Goal: Task Accomplishment & Management: Use online tool/utility

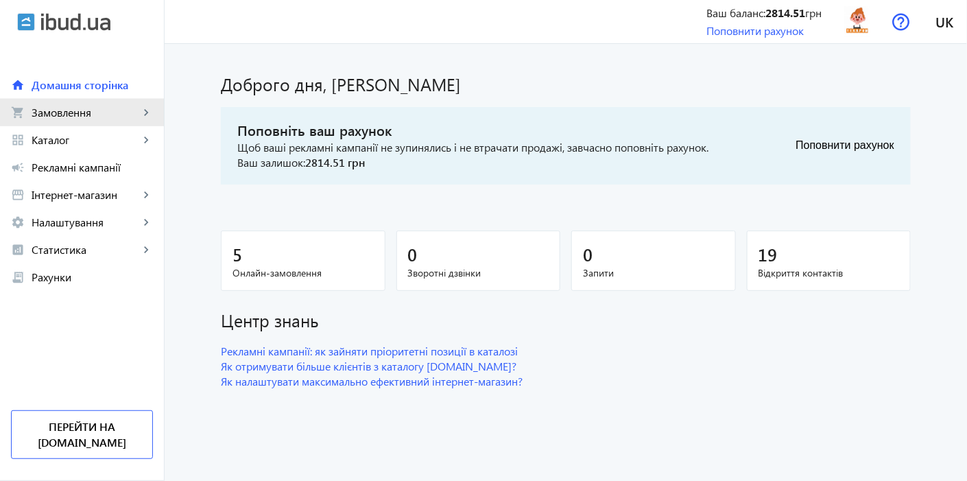
click at [56, 122] on link "shopping_cart Замовлення keyboard_arrow_right" at bounding box center [82, 112] width 164 height 27
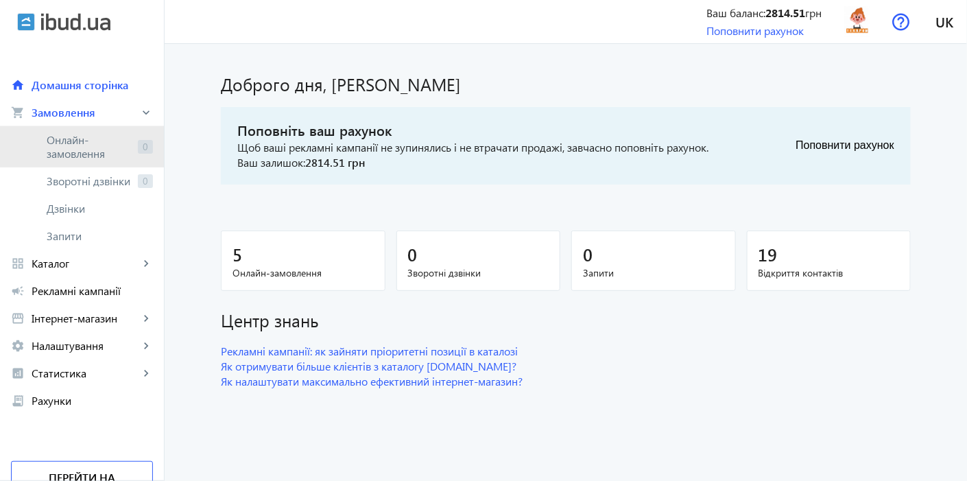
click at [49, 135] on span "Онлайн-замовлення" at bounding box center [90, 146] width 86 height 27
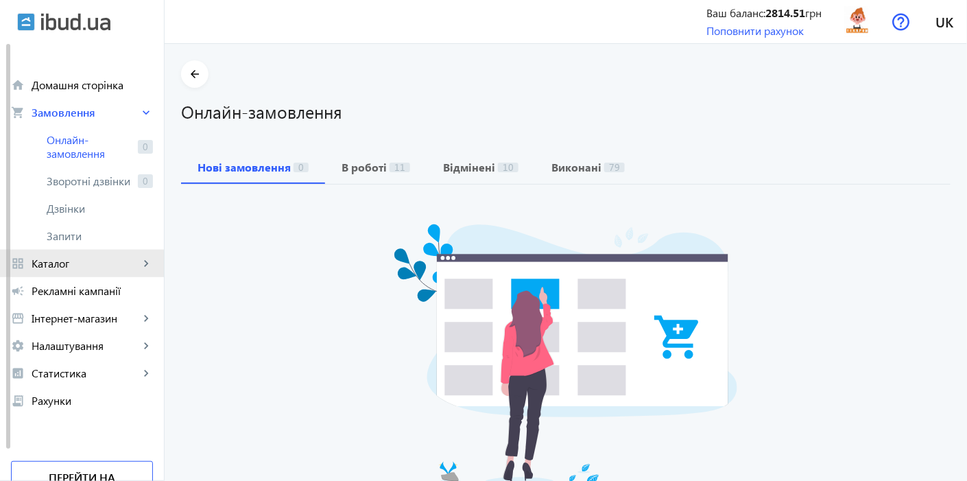
click at [56, 274] on link "grid_view Каталог keyboard_arrow_right" at bounding box center [82, 263] width 164 height 27
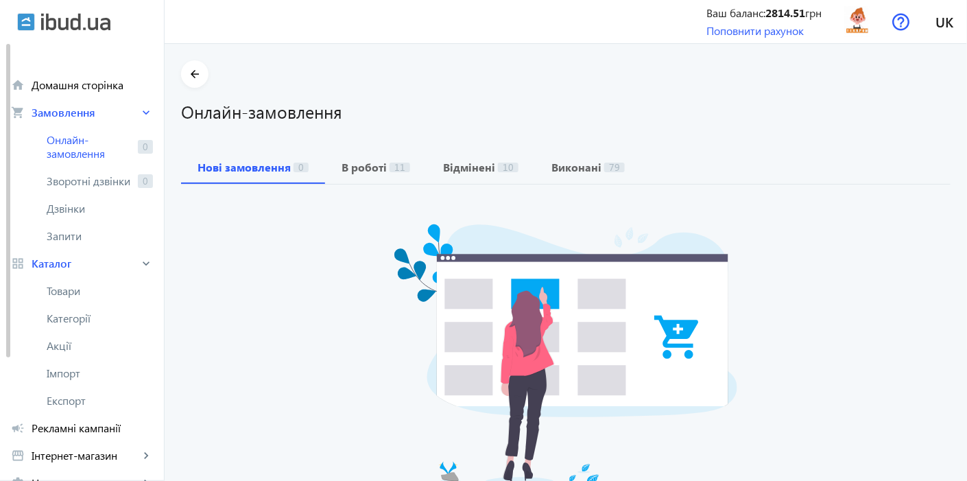
click at [56, 289] on span "Товари" at bounding box center [100, 291] width 106 height 14
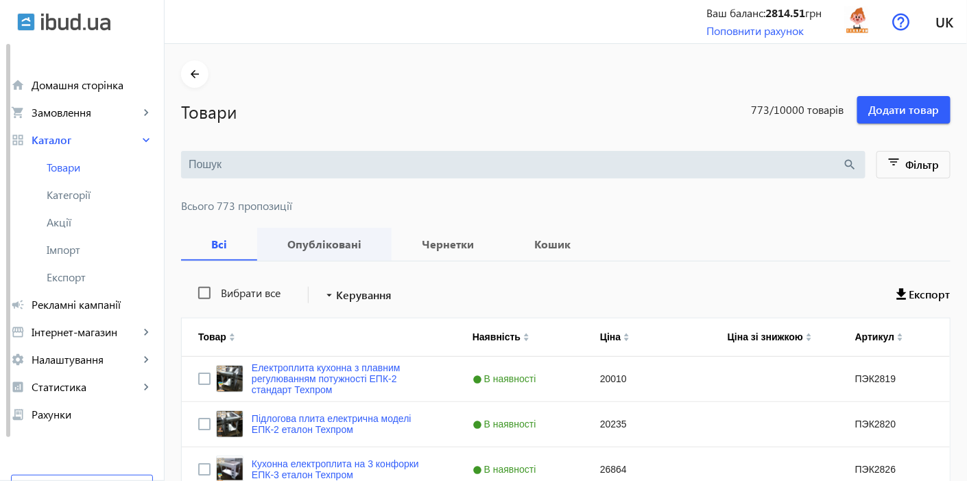
click at [326, 241] on b "Опубліковані" at bounding box center [325, 244] width 102 height 11
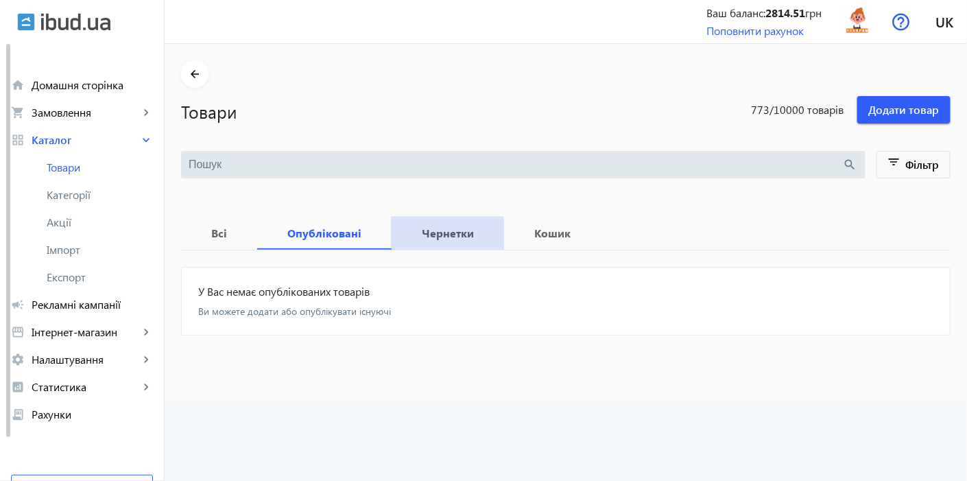
click at [426, 235] on b "Чернетки" at bounding box center [448, 233] width 80 height 11
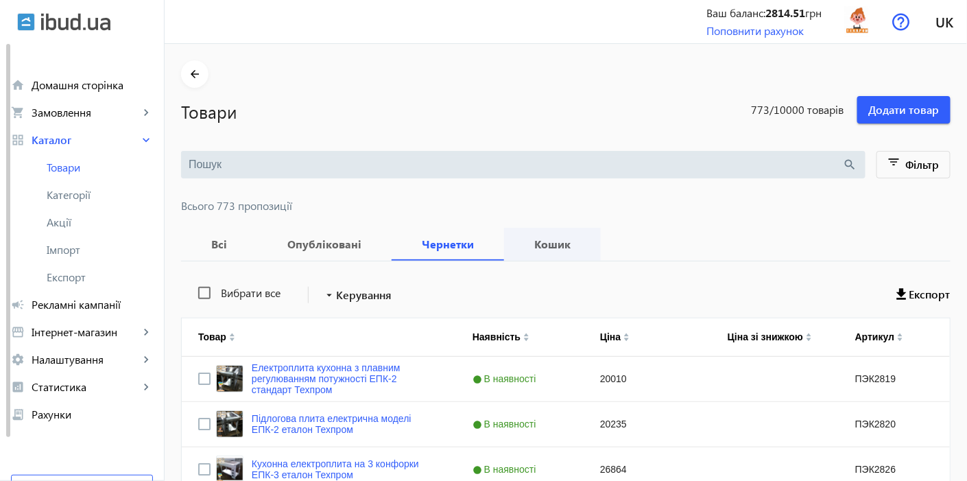
click at [536, 246] on b "Кошик" at bounding box center [553, 244] width 64 height 11
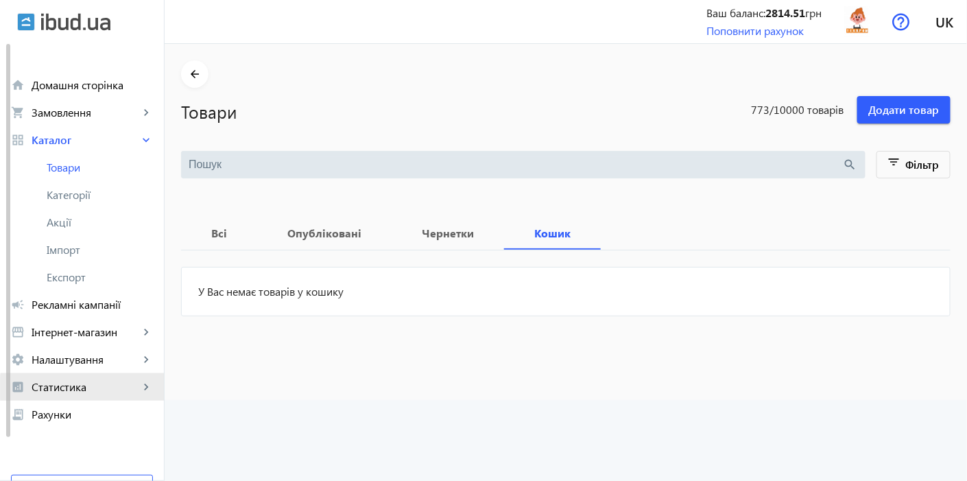
click at [102, 388] on span "Статистика" at bounding box center [86, 387] width 108 height 14
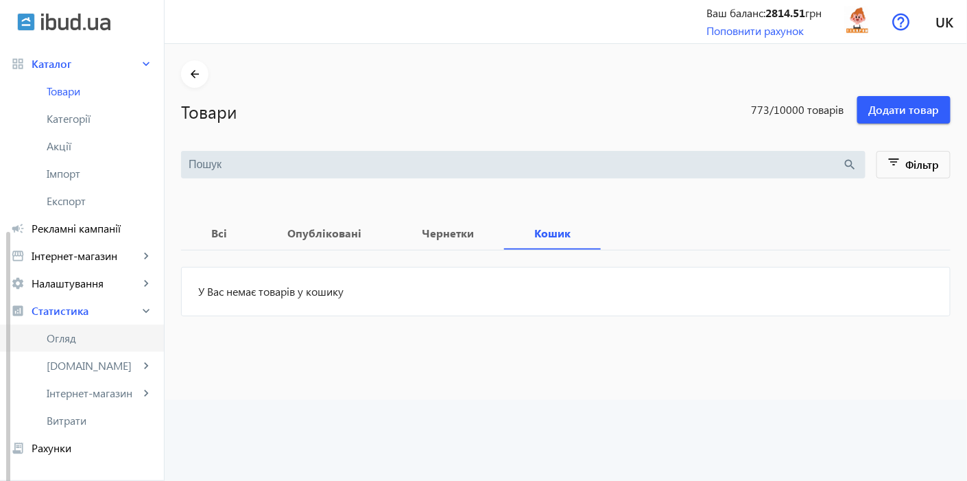
scroll to position [152, 0]
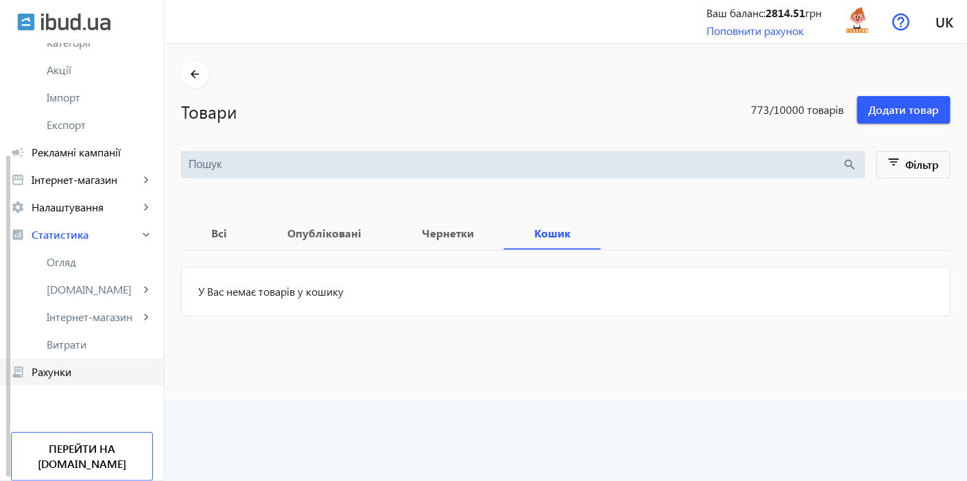
click at [64, 375] on span "Рахунки" at bounding box center [92, 372] width 121 height 14
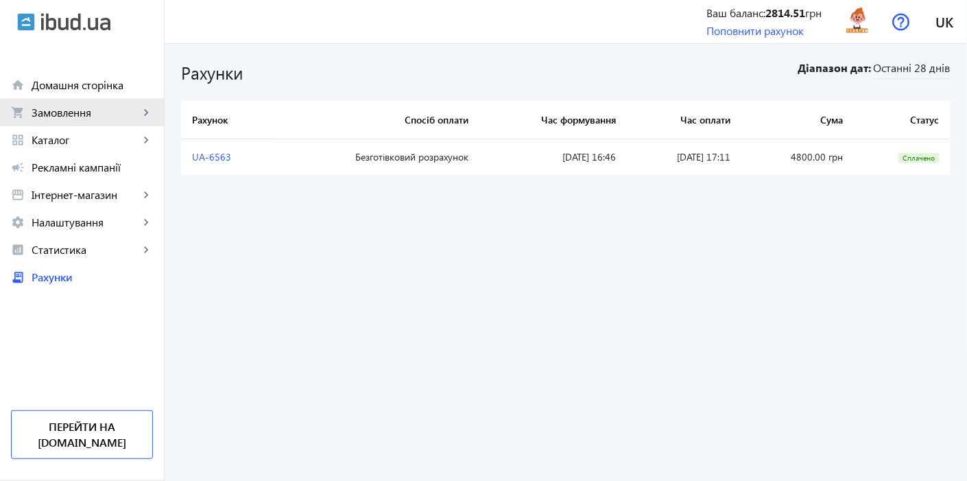
click at [69, 119] on span "Замовлення" at bounding box center [86, 113] width 108 height 14
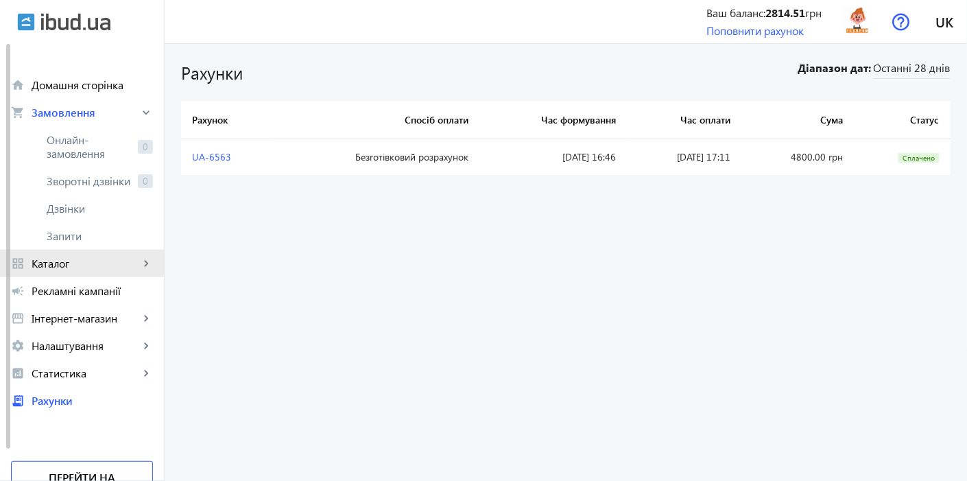
click at [61, 260] on span "Каталог" at bounding box center [86, 264] width 108 height 14
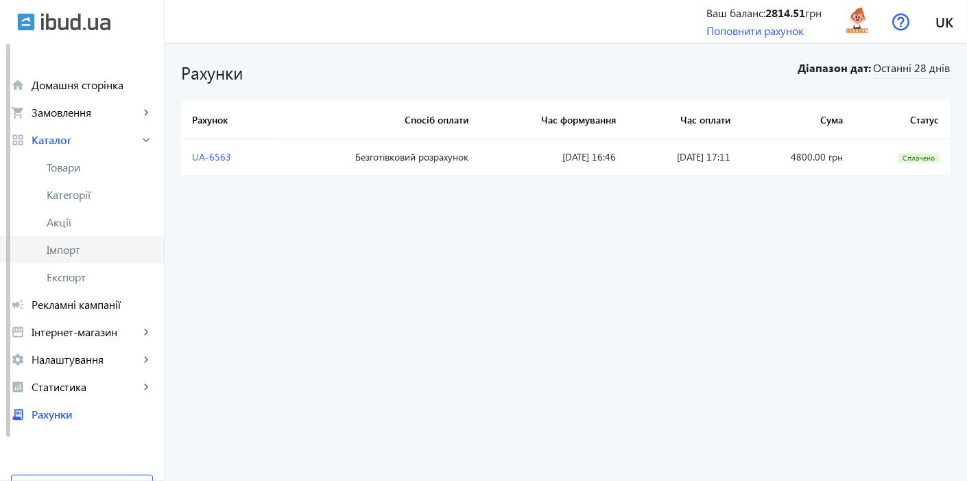
click at [63, 252] on span "Імпорт" at bounding box center [100, 250] width 106 height 14
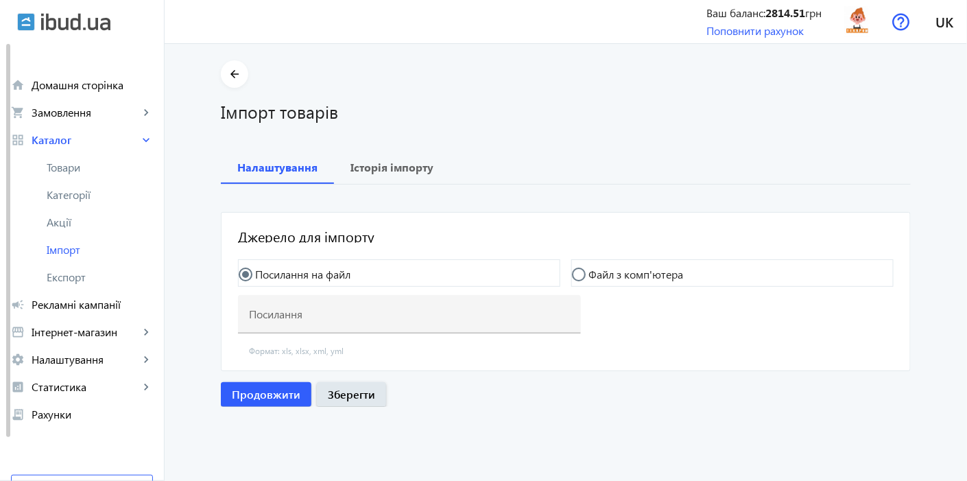
type input "[URL][DOMAIN_NAME]"
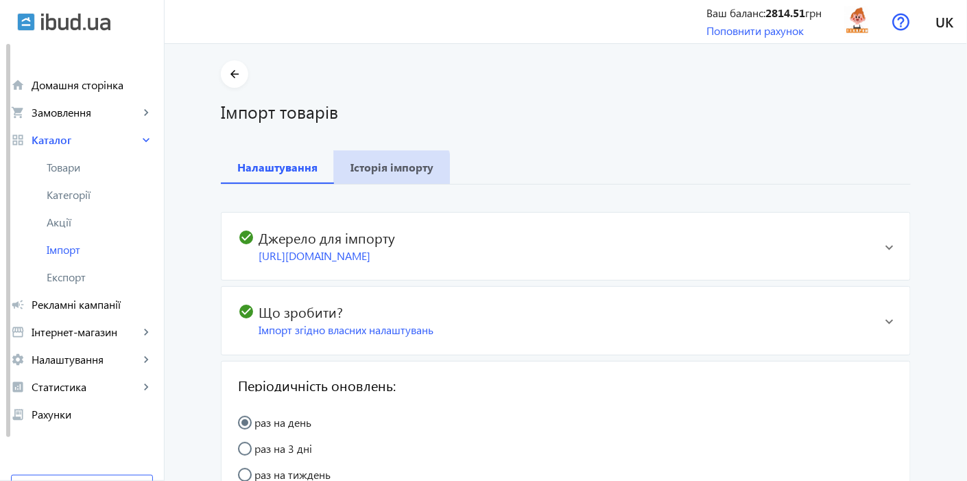
click at [385, 169] on b "Історія імпорту" at bounding box center [392, 167] width 83 height 11
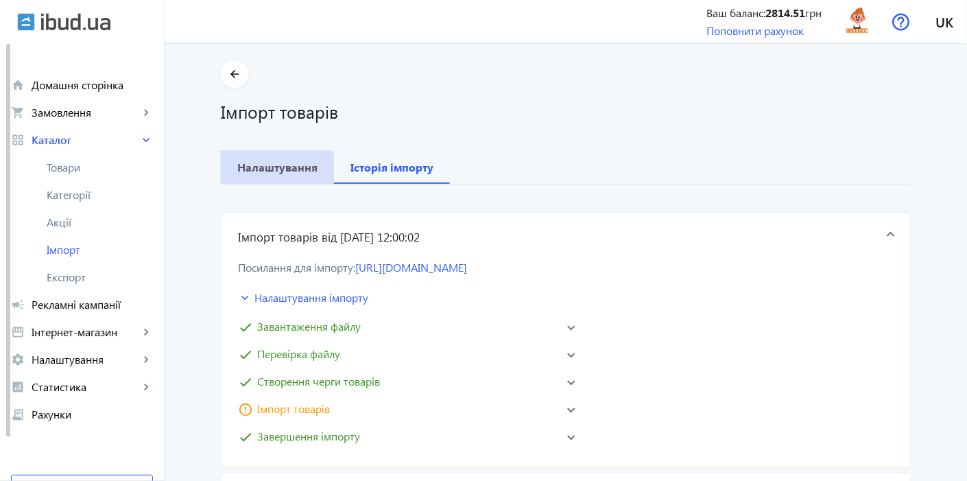
click at [260, 180] on span "Налаштування" at bounding box center [277, 167] width 80 height 33
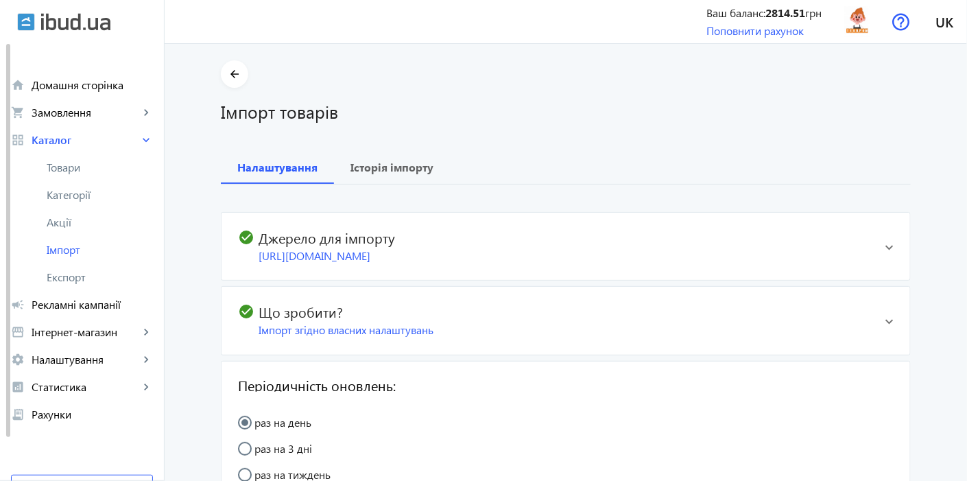
click at [556, 248] on div "[URL][DOMAIN_NAME]" at bounding box center [567, 255] width 616 height 15
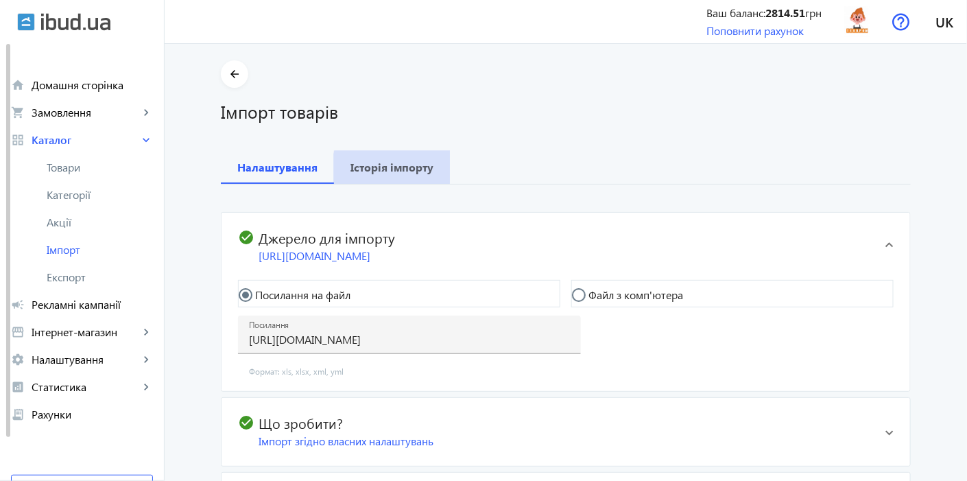
click at [403, 169] on b "Історія імпорту" at bounding box center [392, 167] width 83 height 11
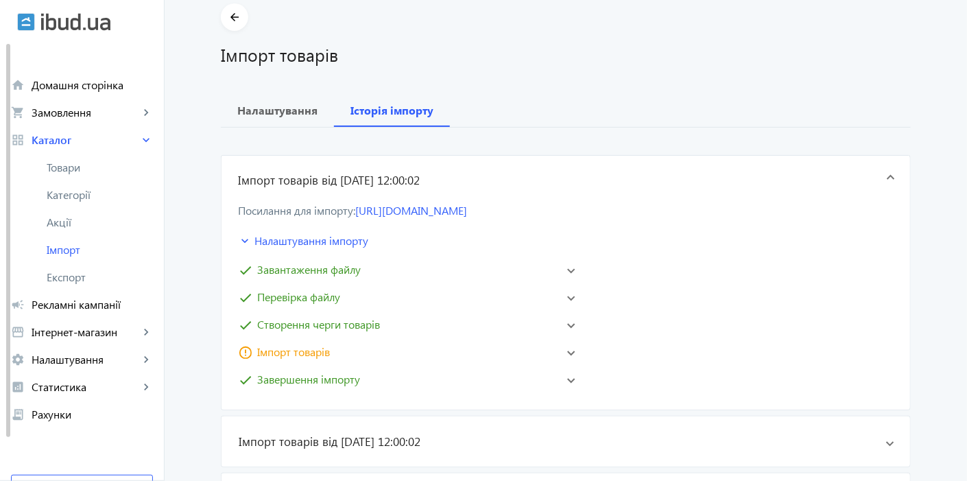
scroll to position [76, 0]
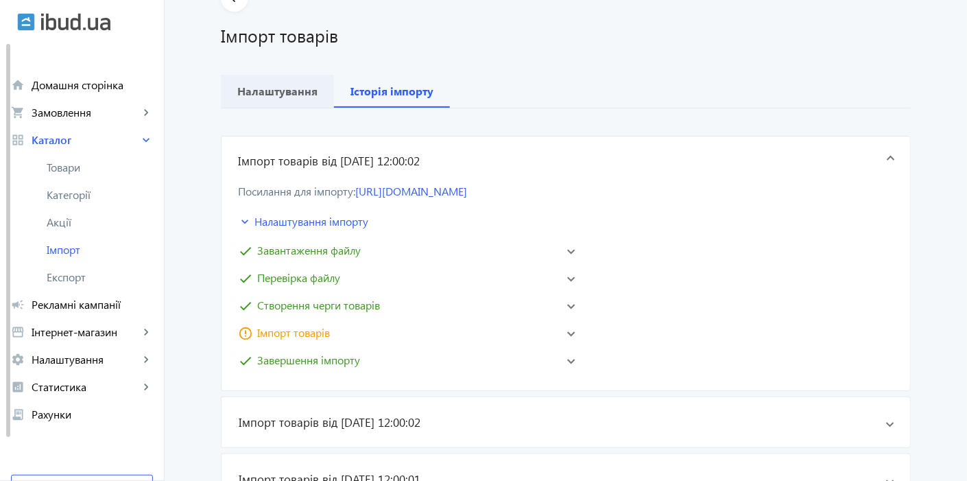
click at [270, 96] on b "Налаштування" at bounding box center [277, 91] width 80 height 11
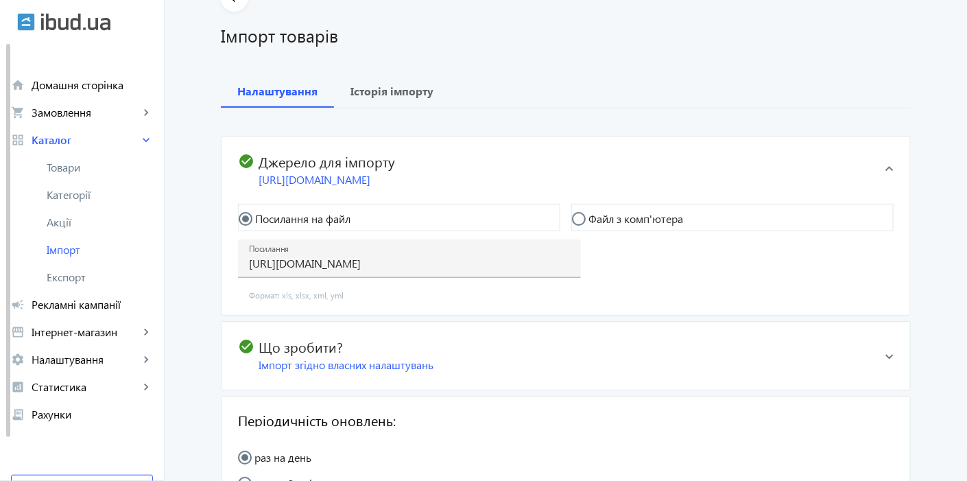
scroll to position [228, 0]
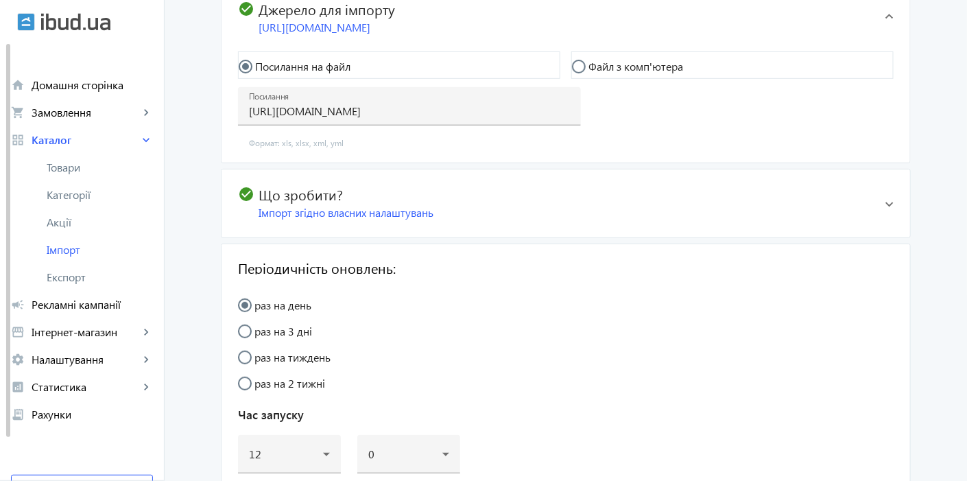
click at [489, 205] on div "Імпорт згідно власних налаштувань" at bounding box center [567, 212] width 616 height 15
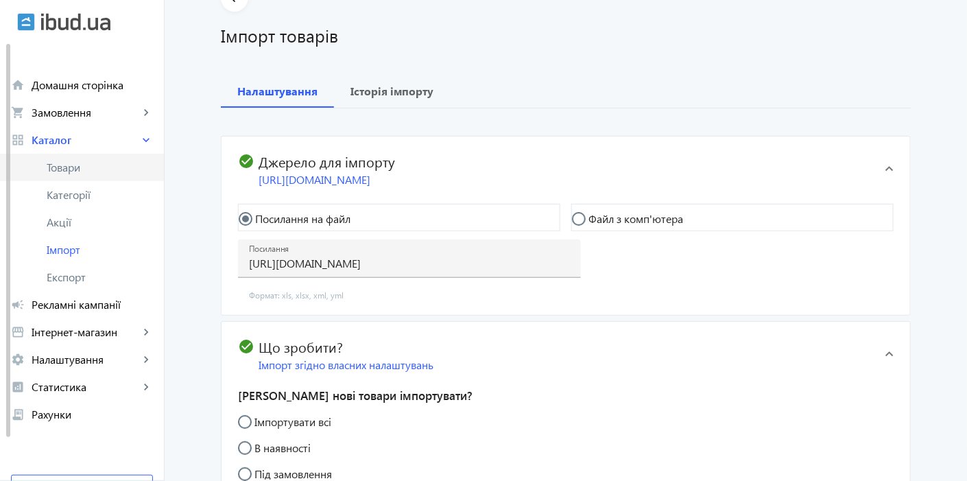
scroll to position [0, 0]
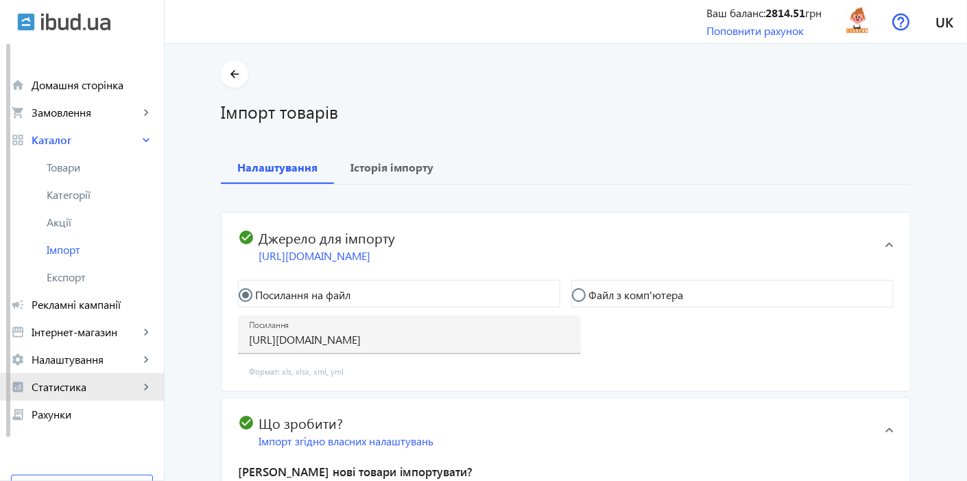
click at [80, 377] on link "analytics Статистика keyboard_arrow_right" at bounding box center [82, 386] width 164 height 27
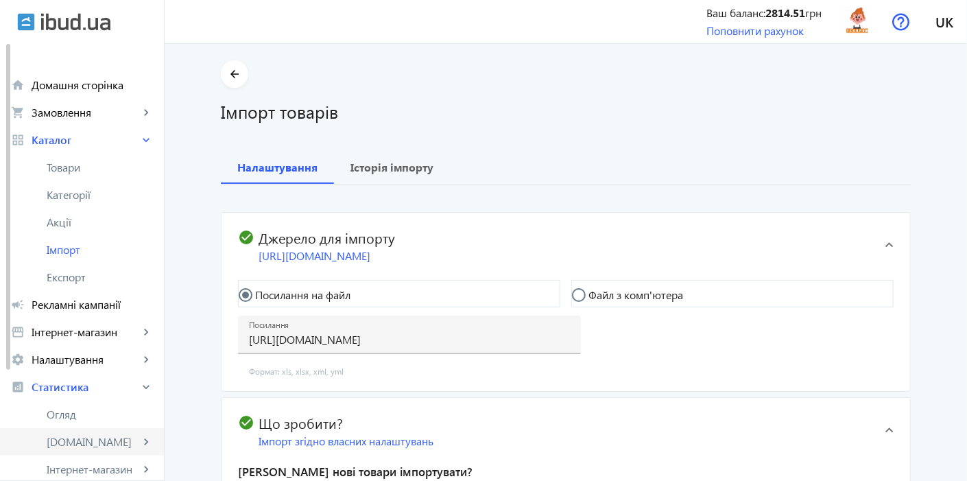
scroll to position [76, 0]
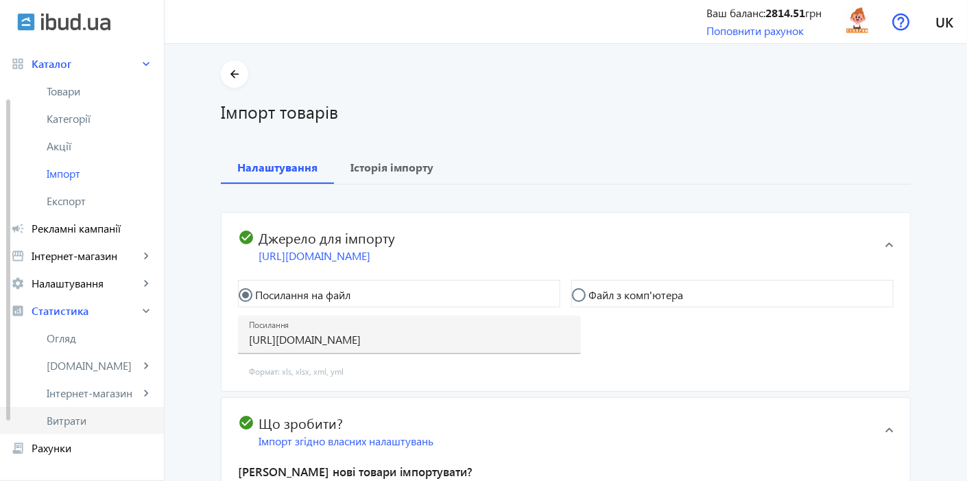
click at [86, 425] on span "Витрати" at bounding box center [100, 421] width 106 height 14
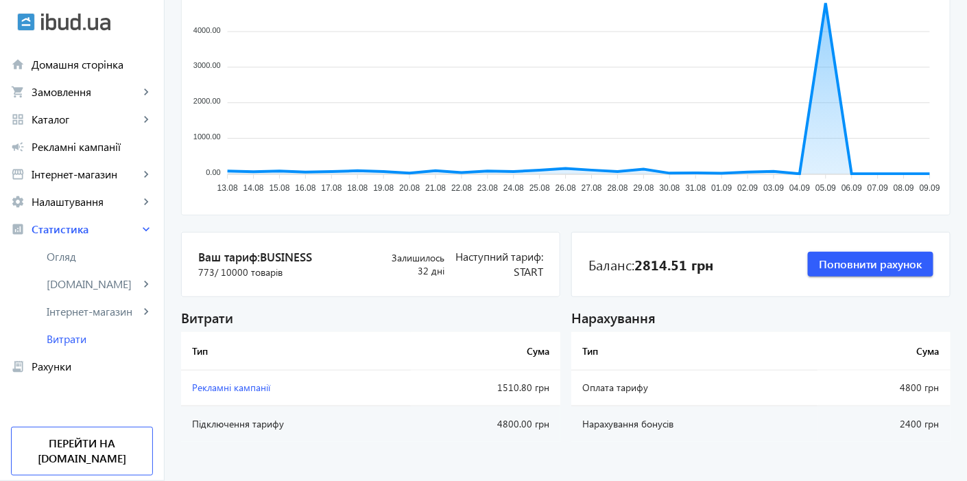
scroll to position [180, 0]
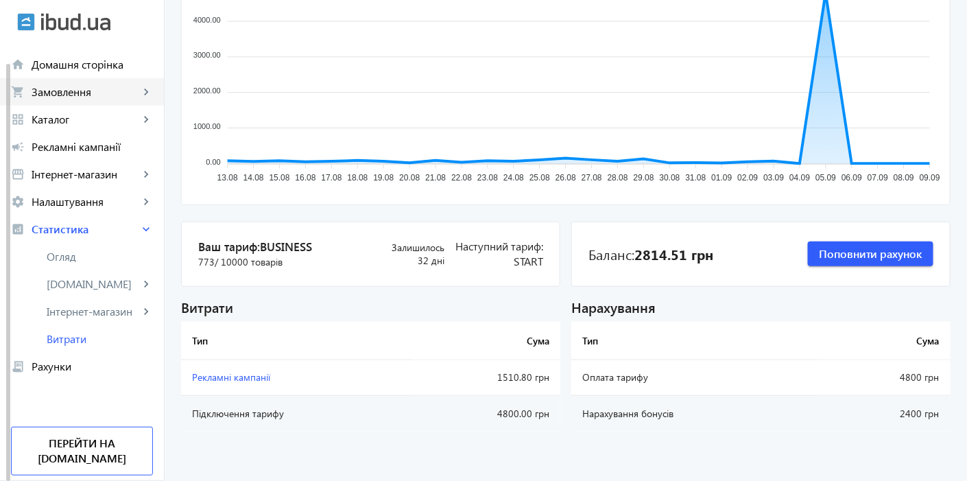
click at [63, 93] on span "Замовлення" at bounding box center [86, 92] width 108 height 14
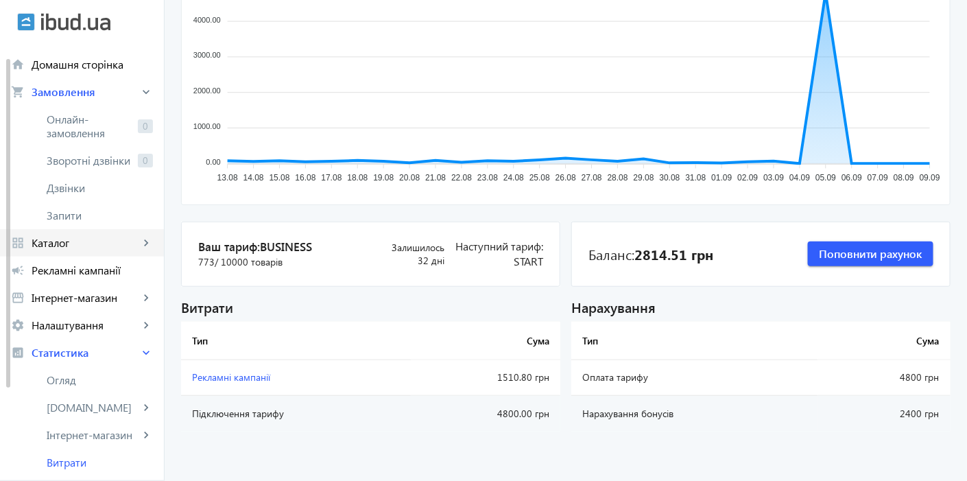
click at [76, 235] on link "grid_view Каталог keyboard_arrow_right" at bounding box center [82, 242] width 164 height 27
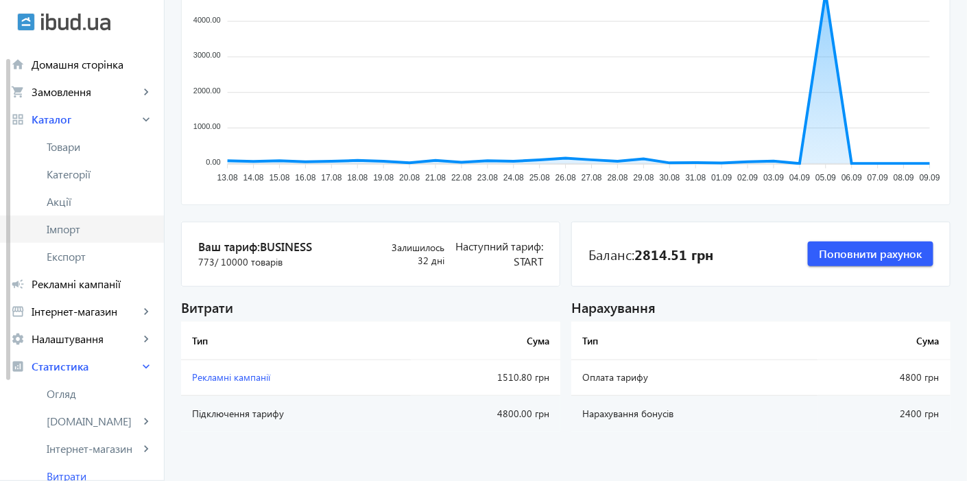
click at [75, 226] on span "Імпорт" at bounding box center [100, 229] width 106 height 14
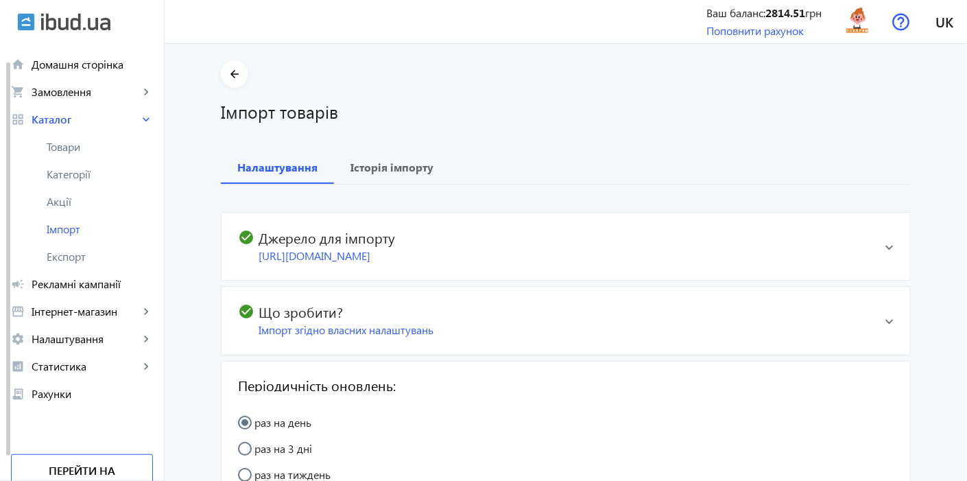
click at [672, 244] on h2 "check_circle Джерело для імпорту" at bounding box center [556, 237] width 637 height 16
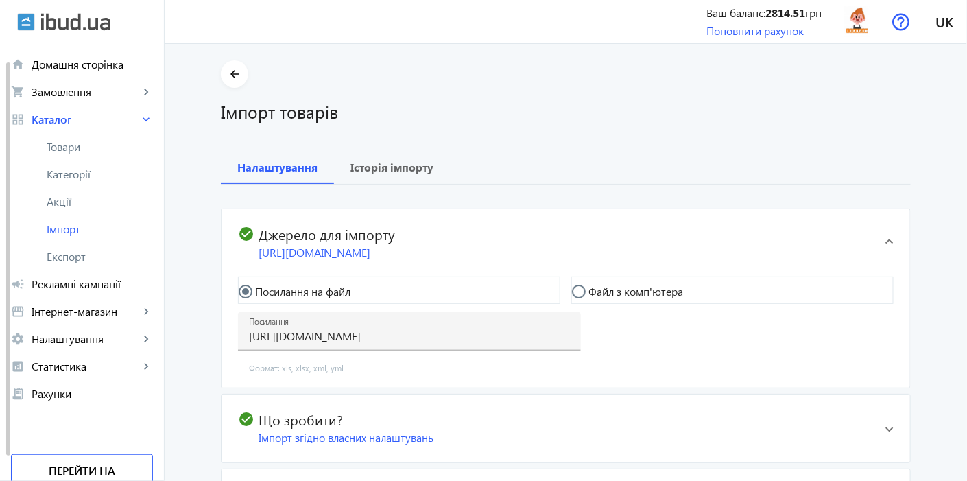
scroll to position [4, 0]
click at [412, 170] on b "Історія імпорту" at bounding box center [392, 167] width 83 height 11
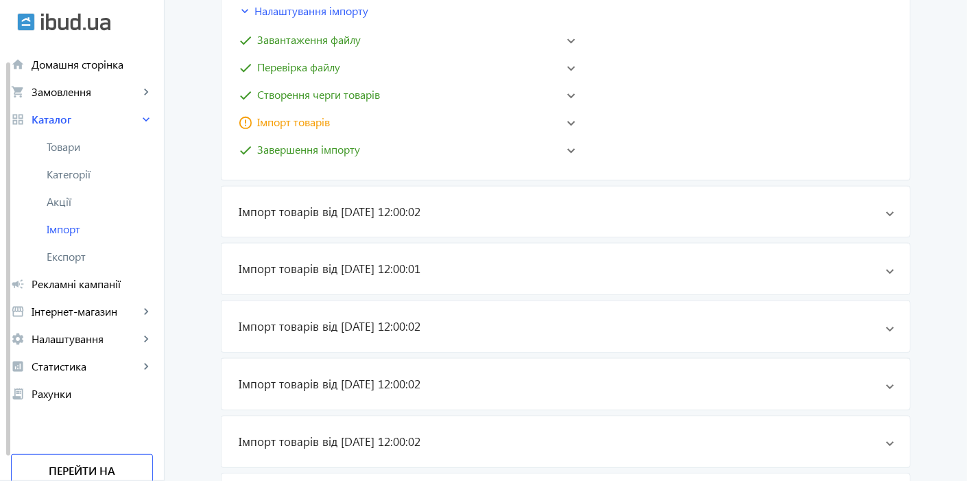
scroll to position [305, 0]
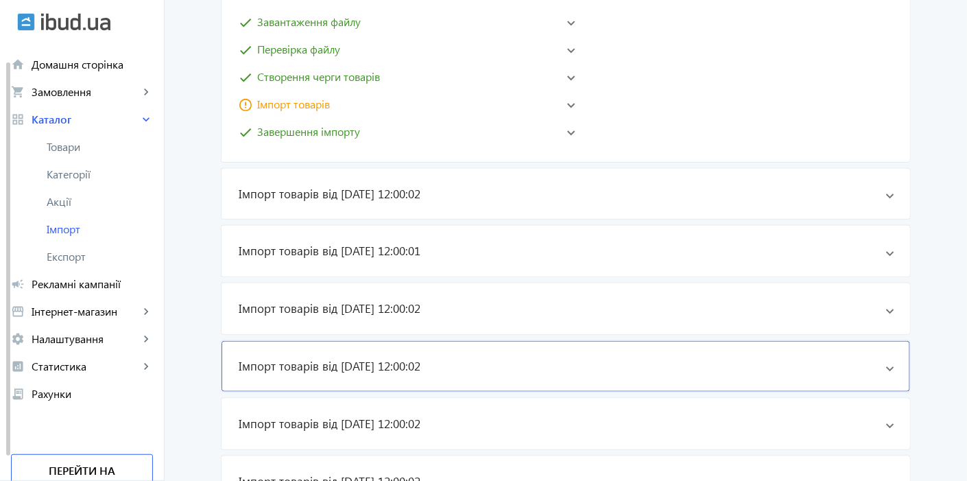
click at [523, 358] on mat-panel-title "Імпорт товарів від [DATE] 12:00:02" at bounding box center [562, 366] width 646 height 16
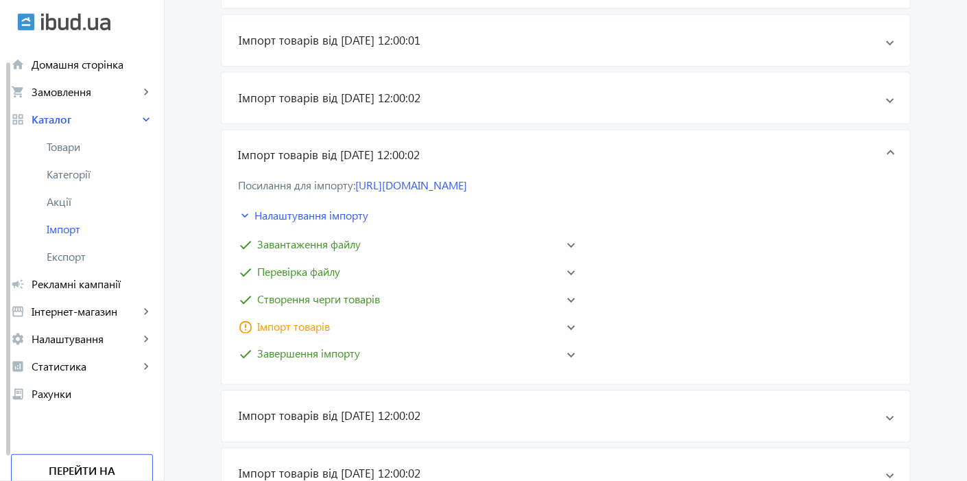
scroll to position [609, 0]
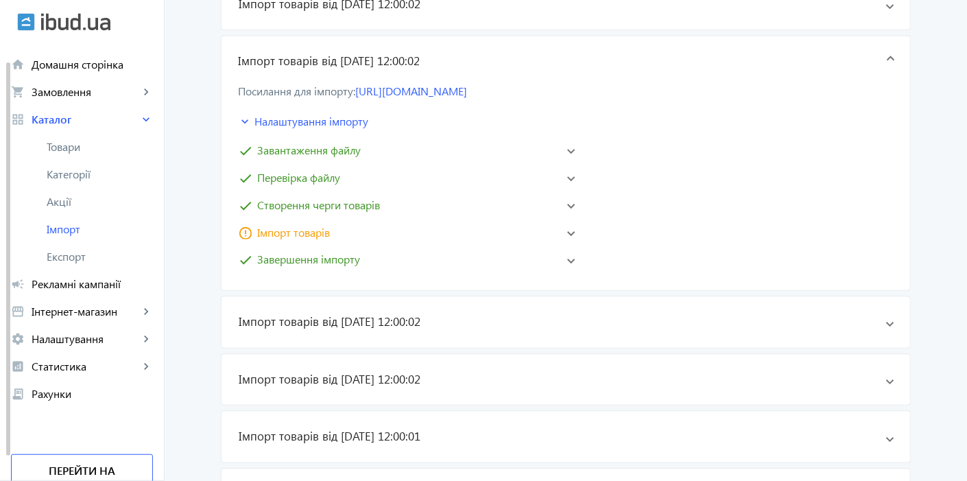
click at [448, 147] on mat-panel-title "check Завантаження файлу" at bounding box center [397, 150] width 318 height 16
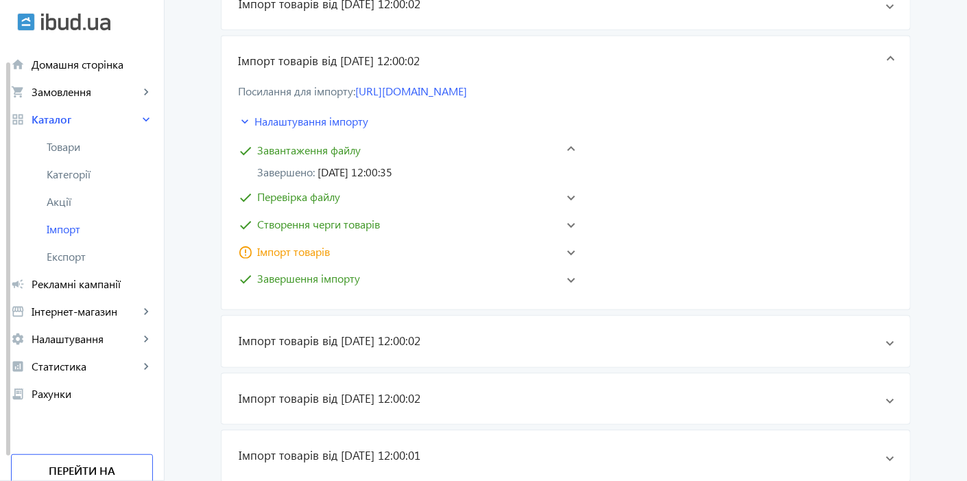
click at [444, 191] on mat-panel-title "check Перевірка файлу" at bounding box center [397, 197] width 318 height 16
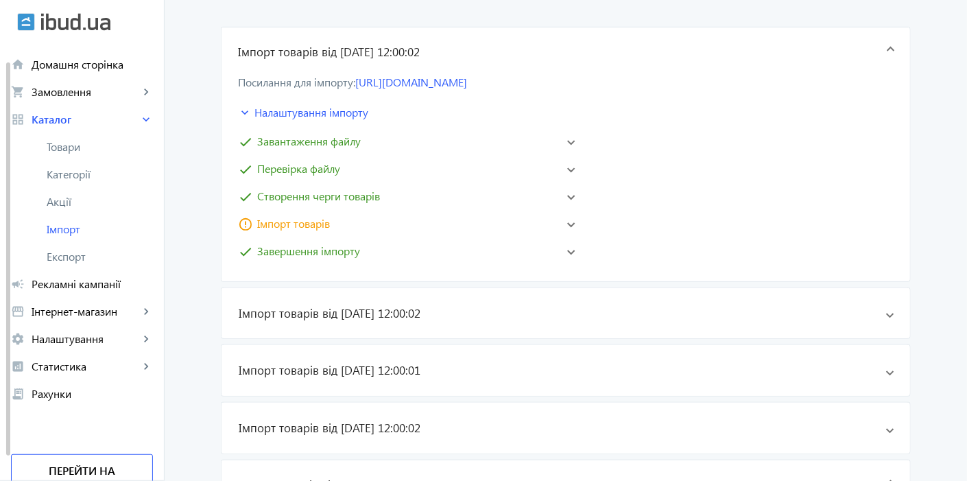
scroll to position [98, 0]
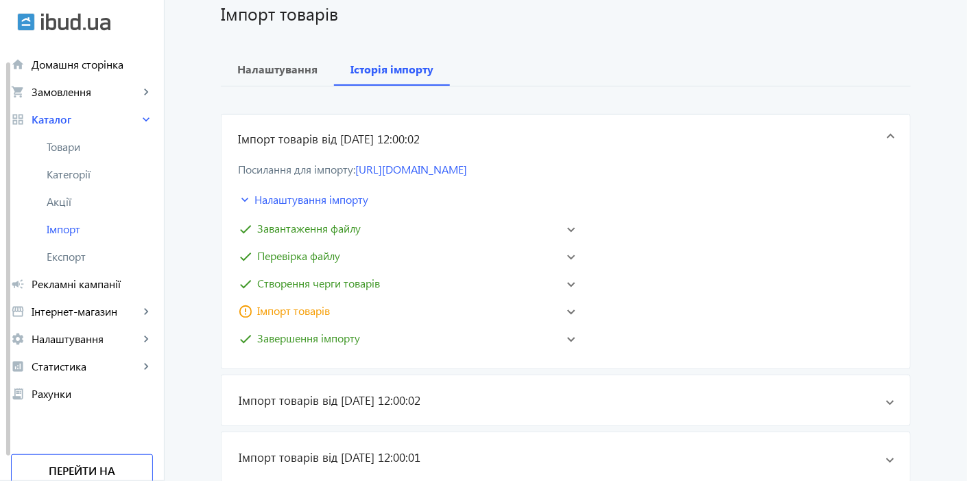
click at [335, 199] on mat-panel-title "keyboard_arrow_down Налаштування імпорту" at bounding box center [351, 199] width 226 height 16
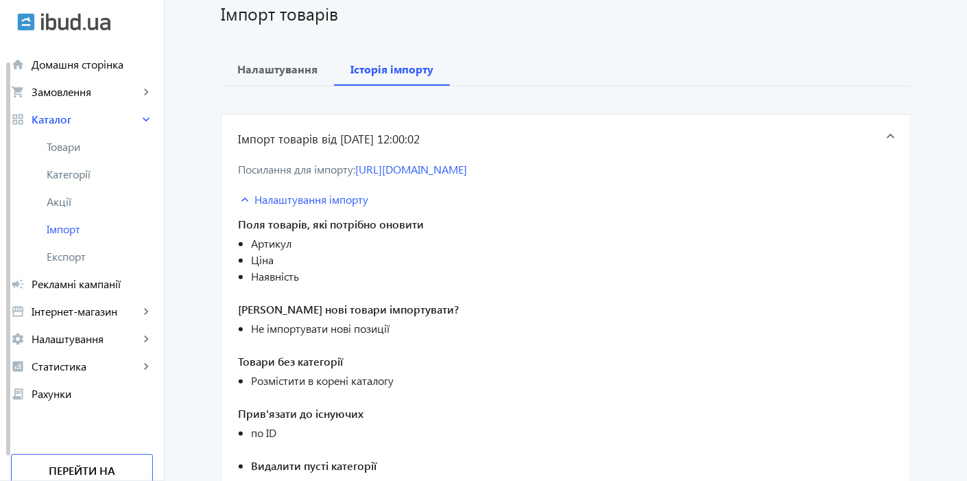
click at [338, 168] on span "Посилання для імпорту:" at bounding box center [296, 169] width 117 height 14
click at [270, 64] on b "Налаштування" at bounding box center [277, 69] width 80 height 11
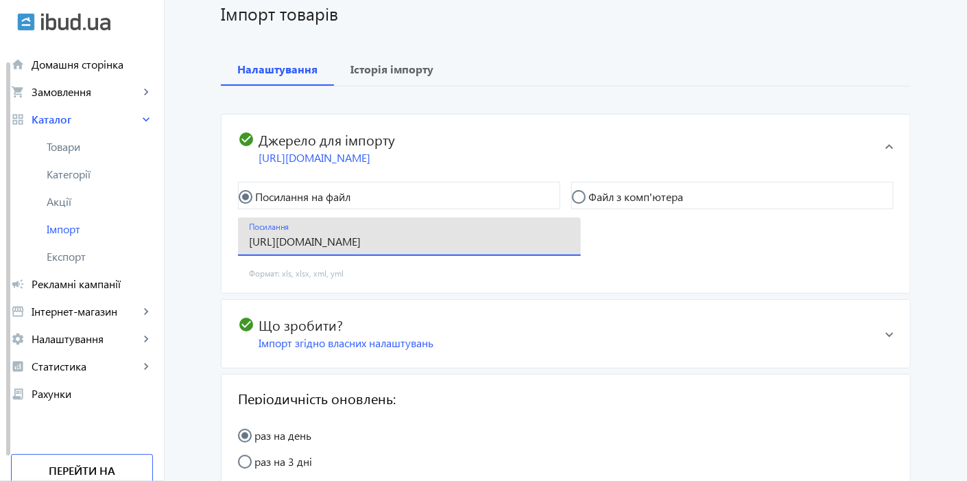
drag, startPoint x: 486, startPoint y: 241, endPoint x: 215, endPoint y: 245, distance: 271.0
click at [215, 245] on div "arrow_back Імпорт товарів Налаштування Історія імпорту check_circle Джерело для…" at bounding box center [565, 319] width 723 height 715
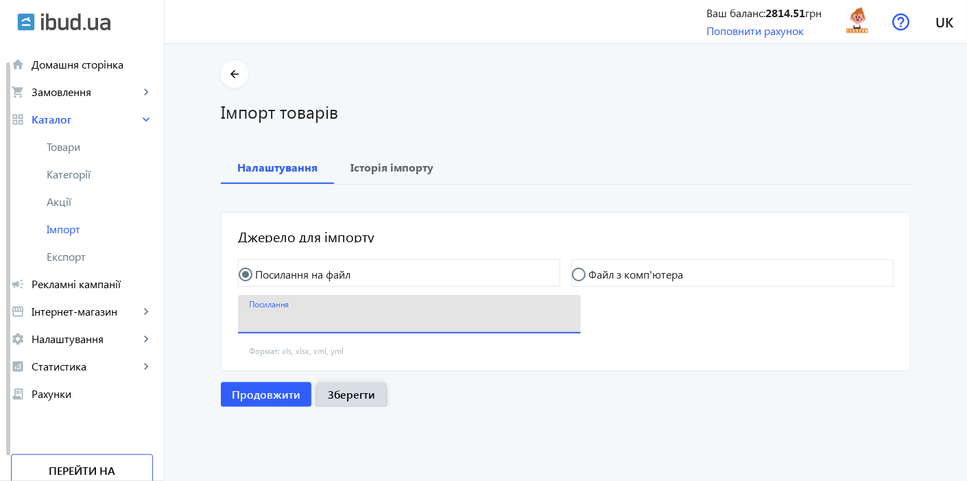
click at [348, 390] on span "Зберегти" at bounding box center [351, 394] width 47 height 15
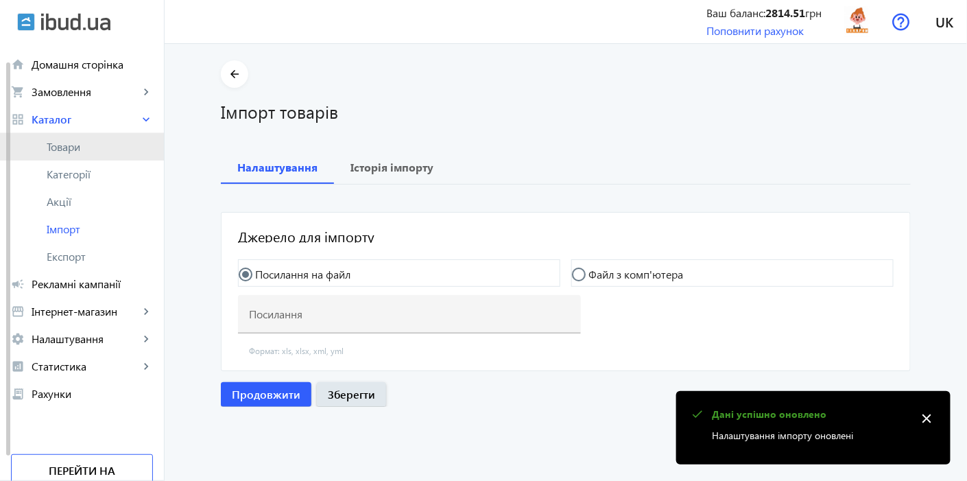
click at [74, 150] on span "Товари" at bounding box center [100, 147] width 106 height 14
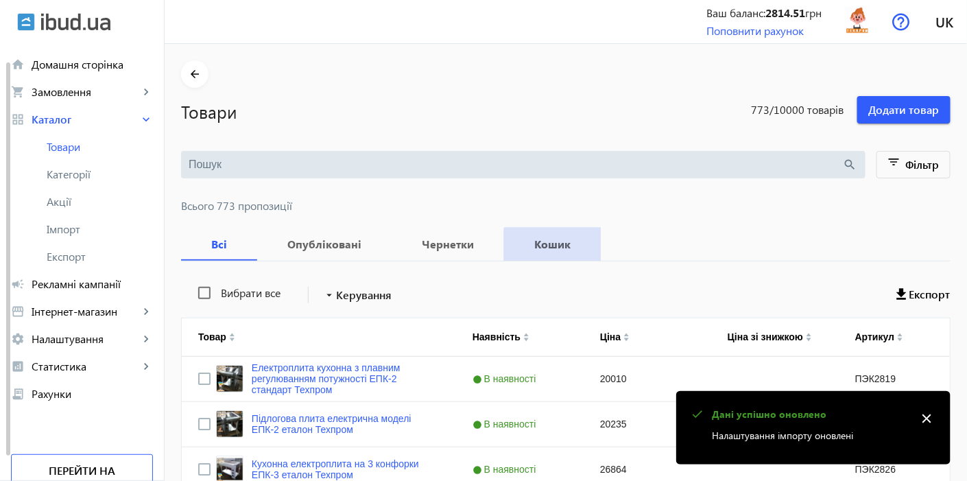
click at [547, 244] on b "Кошик" at bounding box center [553, 244] width 64 height 11
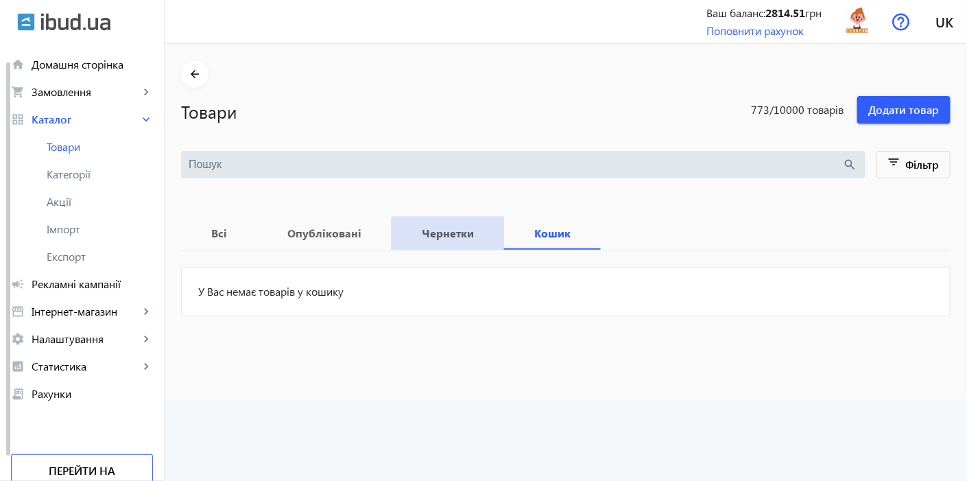
click at [447, 242] on span "Чернетки" at bounding box center [448, 233] width 80 height 33
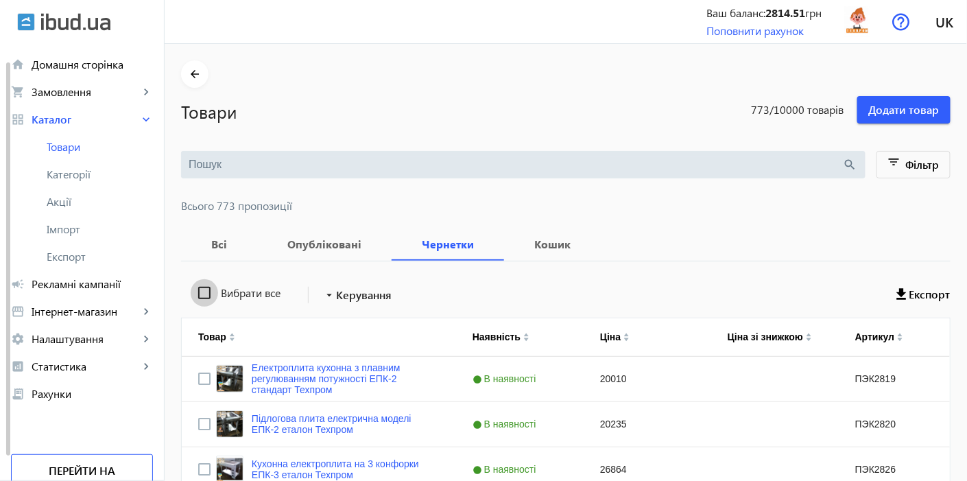
click at [201, 294] on input "Вибрати все" at bounding box center [204, 292] width 27 height 27
checkbox input "true"
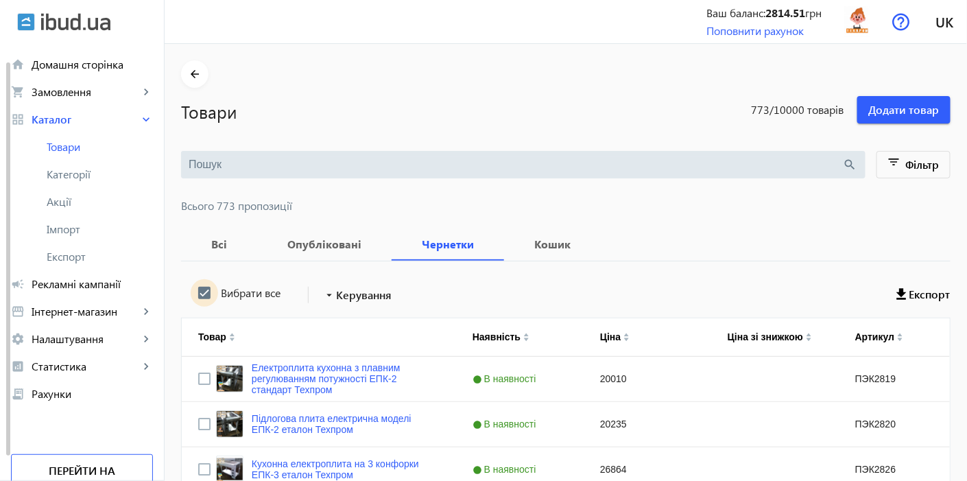
checkbox input "true"
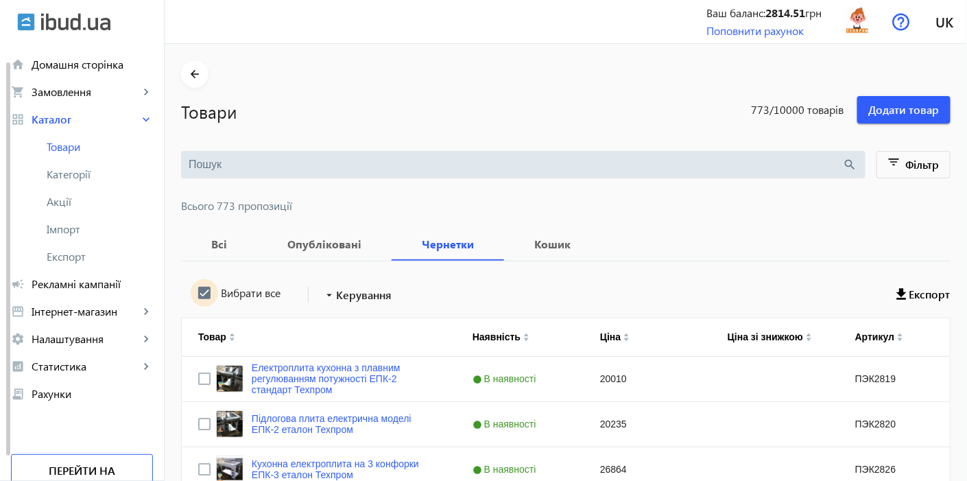
checkbox input "true"
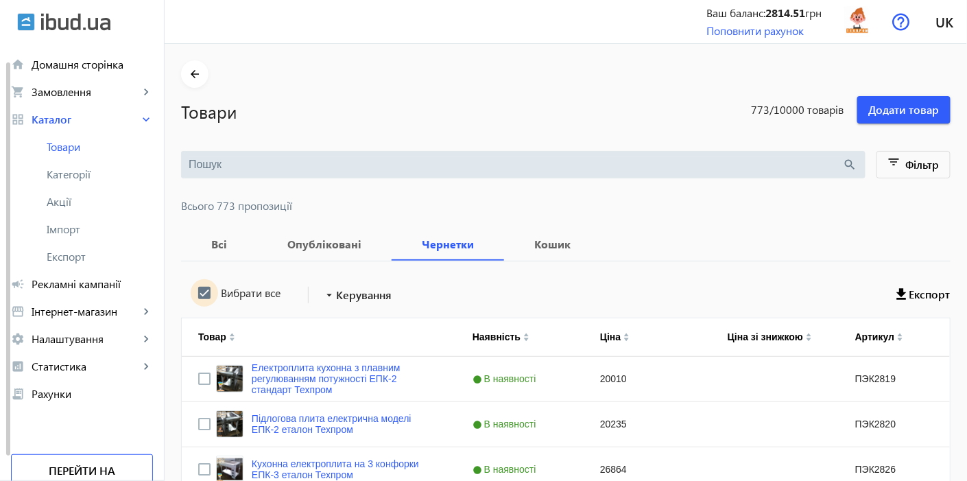
checkbox input "true"
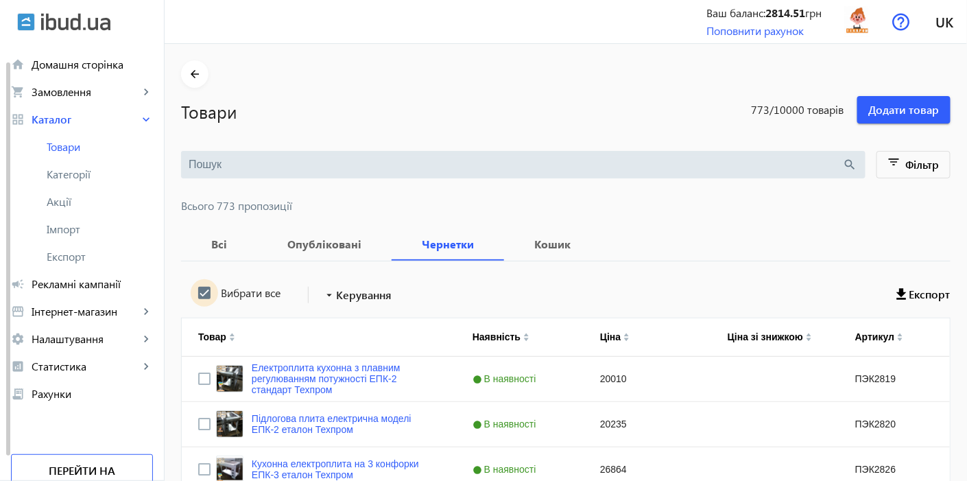
checkbox input "true"
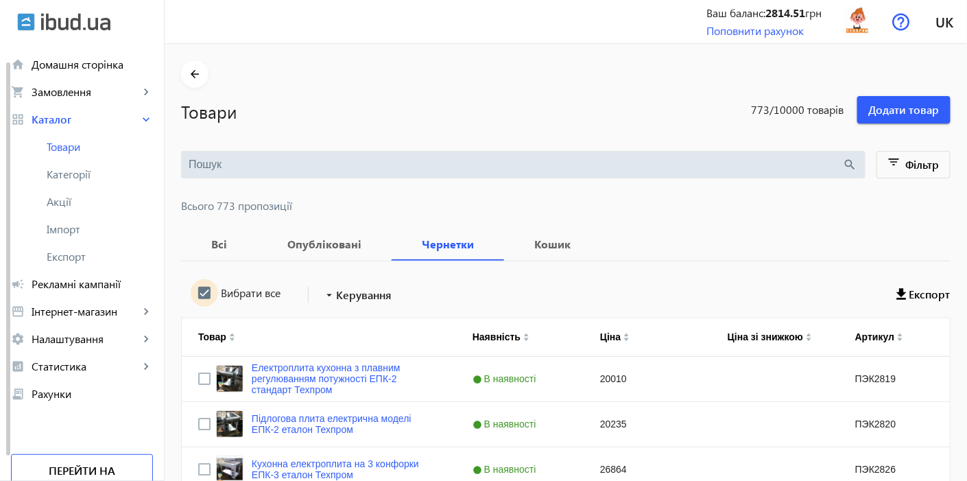
checkbox input "true"
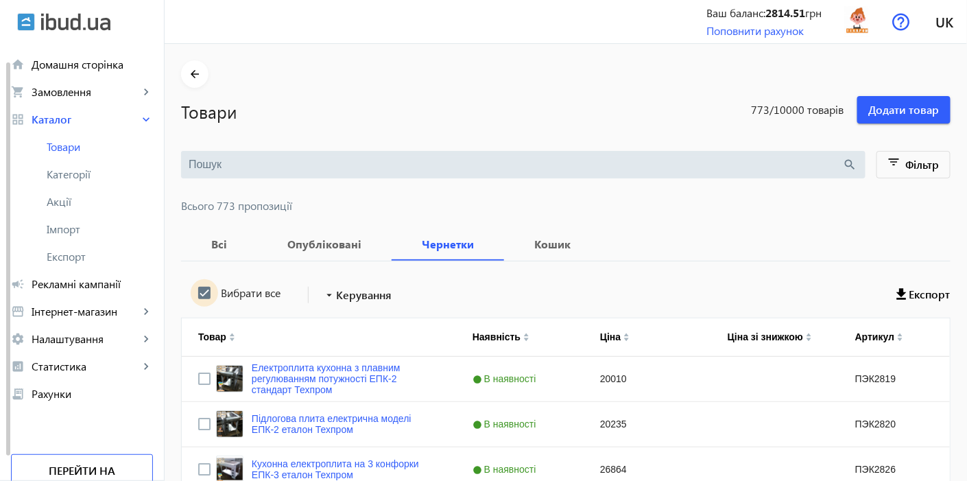
checkbox input "true"
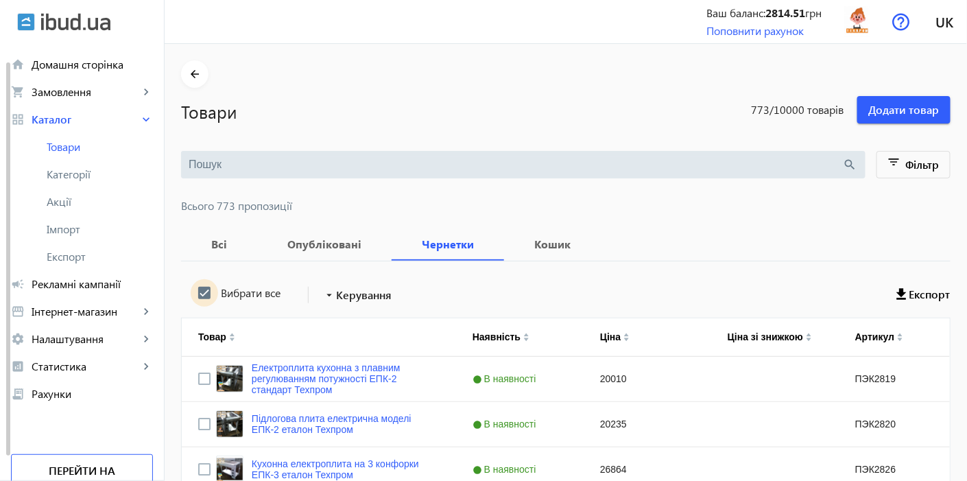
checkbox input "true"
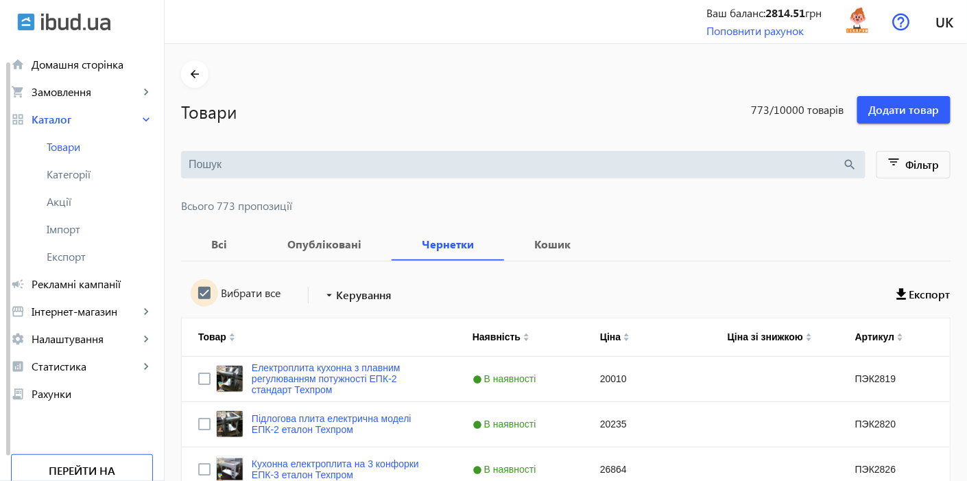
checkbox input "true"
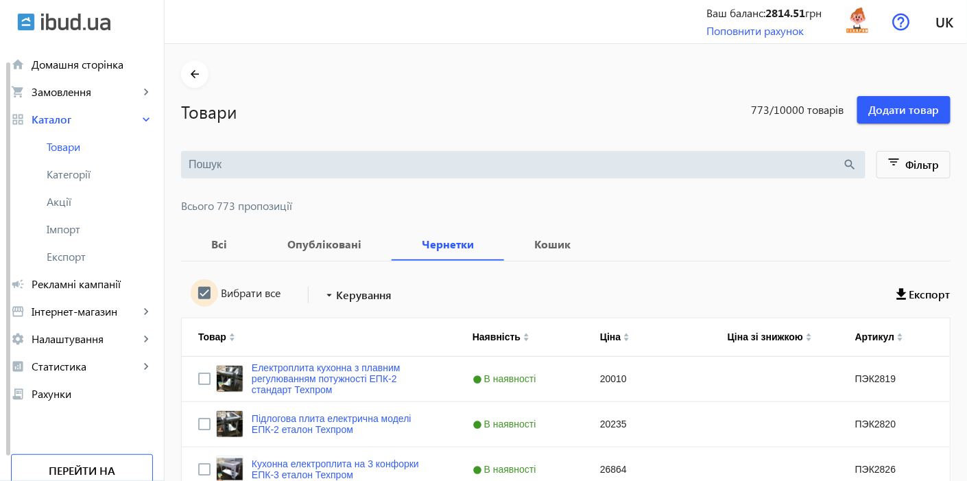
checkbox input "true"
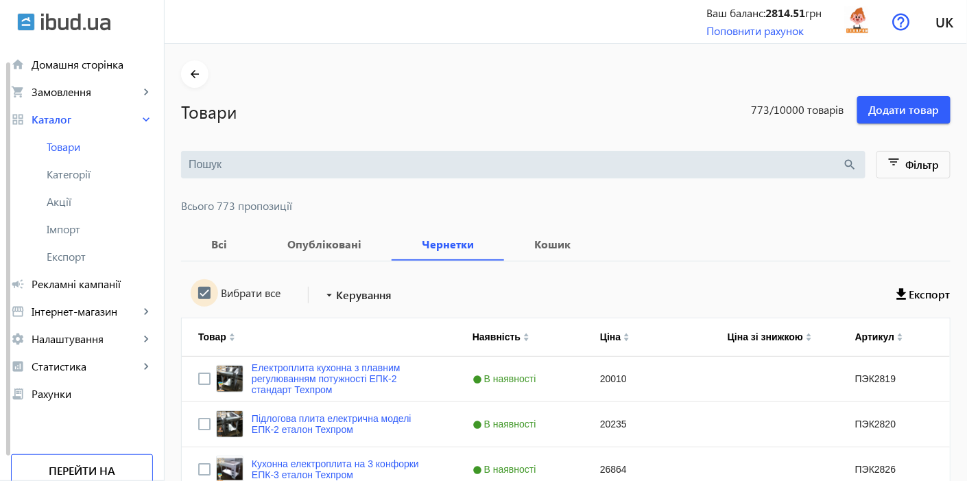
checkbox input "true"
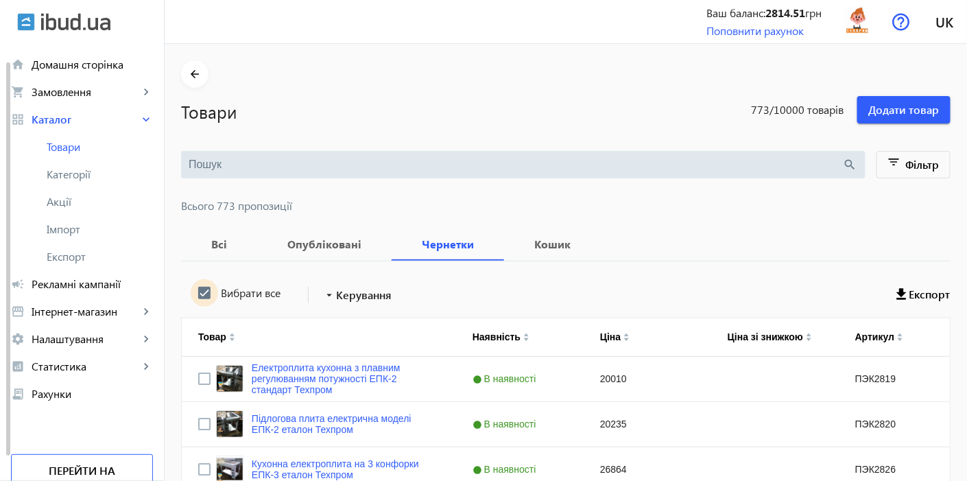
checkbox input "true"
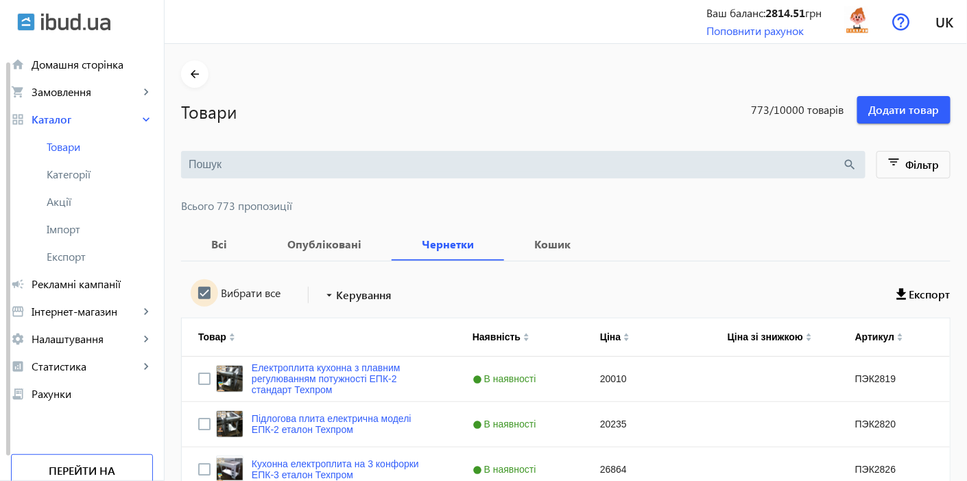
checkbox input "true"
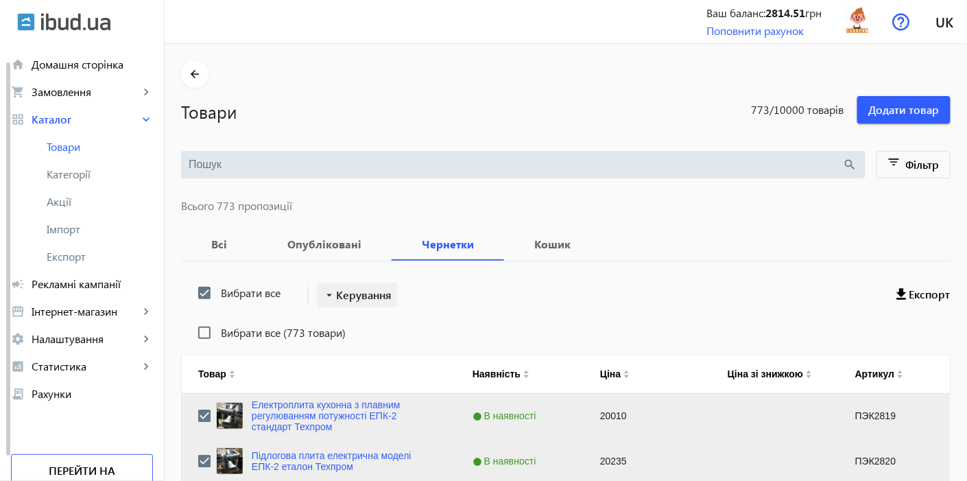
click at [361, 290] on span "Керування" at bounding box center [364, 295] width 56 height 16
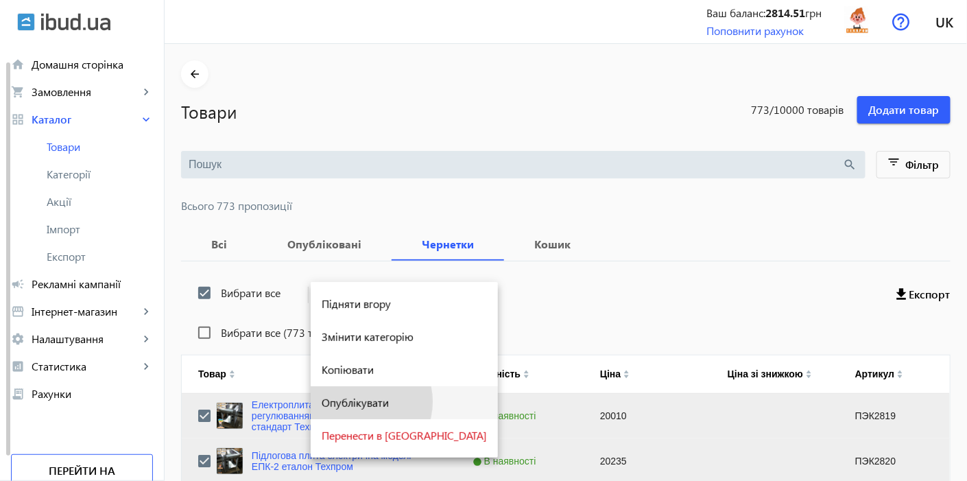
click at [354, 401] on span "Опублікувати" at bounding box center [404, 402] width 165 height 11
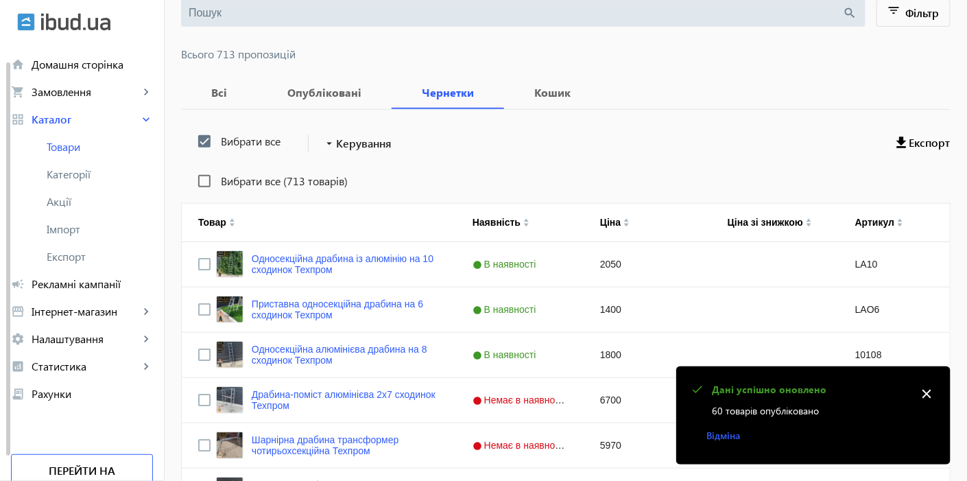
scroll to position [152, 0]
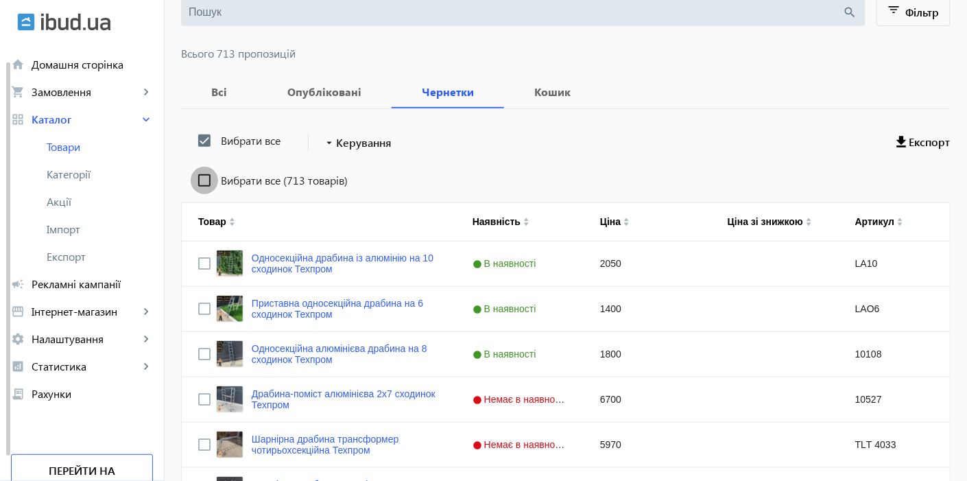
click at [209, 180] on input "Вибрати все (713 товарів)" at bounding box center [204, 180] width 27 height 27
checkbox input "true"
click at [384, 139] on span "Керування" at bounding box center [364, 142] width 56 height 16
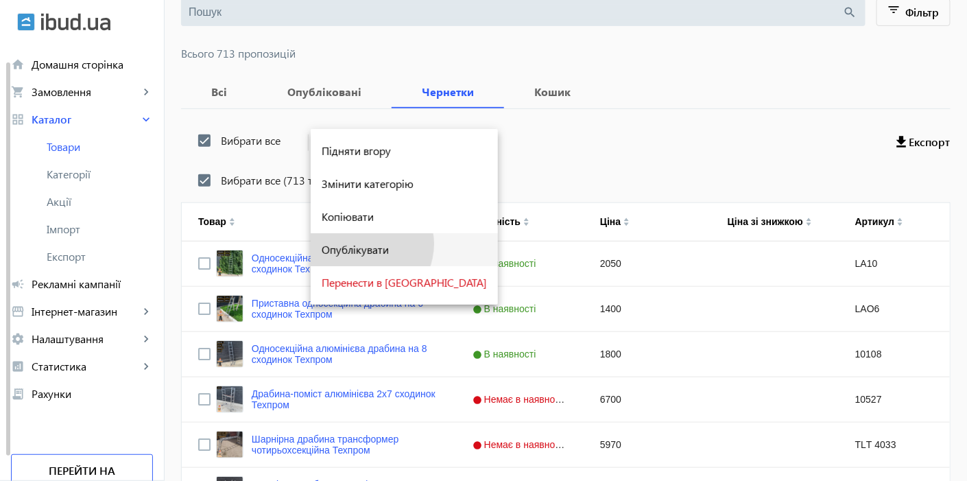
click at [362, 244] on span "Опублікувати" at bounding box center [404, 249] width 165 height 11
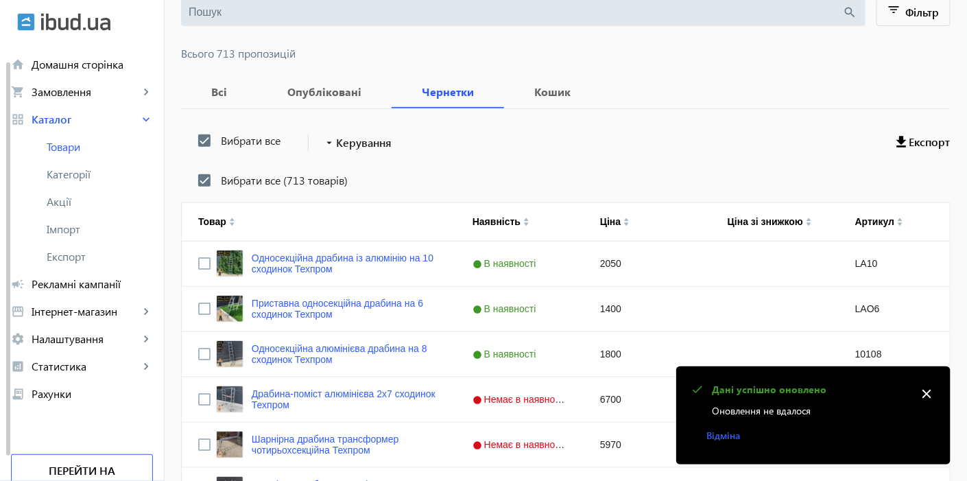
click at [931, 394] on mat-icon "close" at bounding box center [926, 393] width 21 height 21
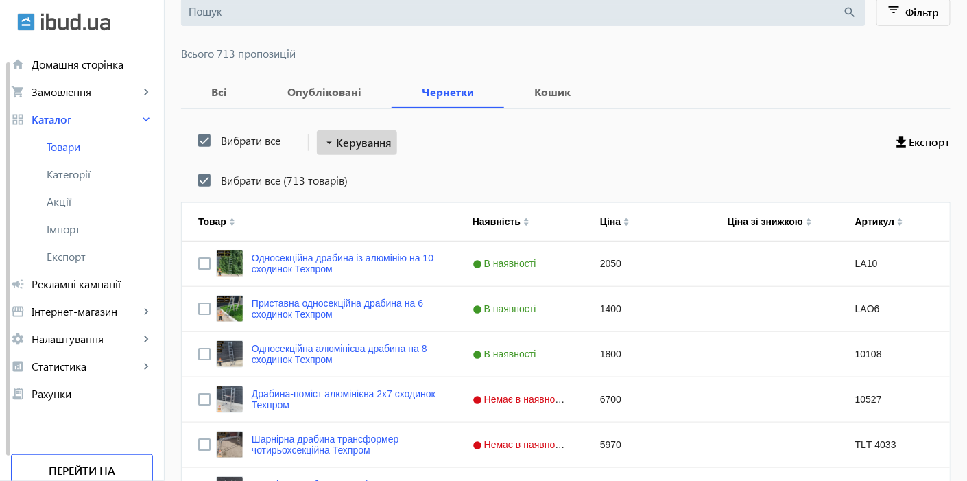
click at [346, 142] on span "Керування" at bounding box center [364, 142] width 56 height 16
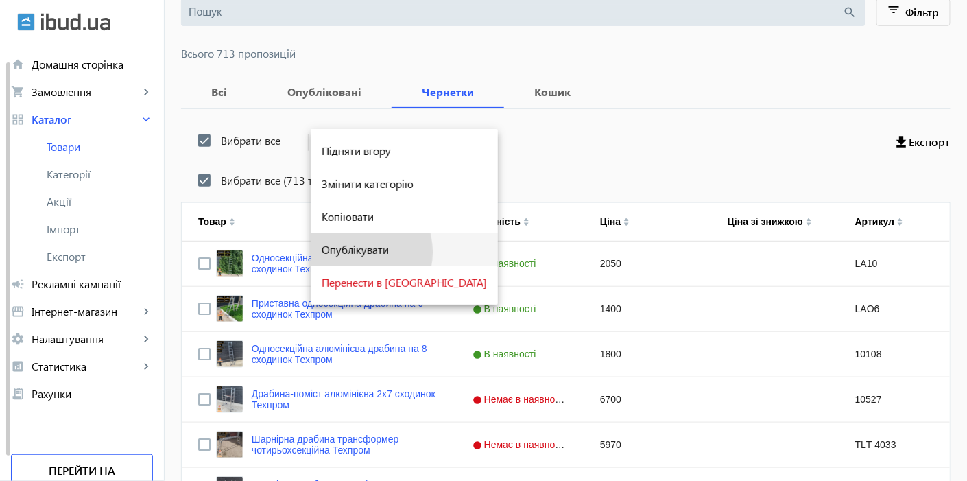
click at [346, 252] on span "Опублікувати" at bounding box center [404, 249] width 165 height 11
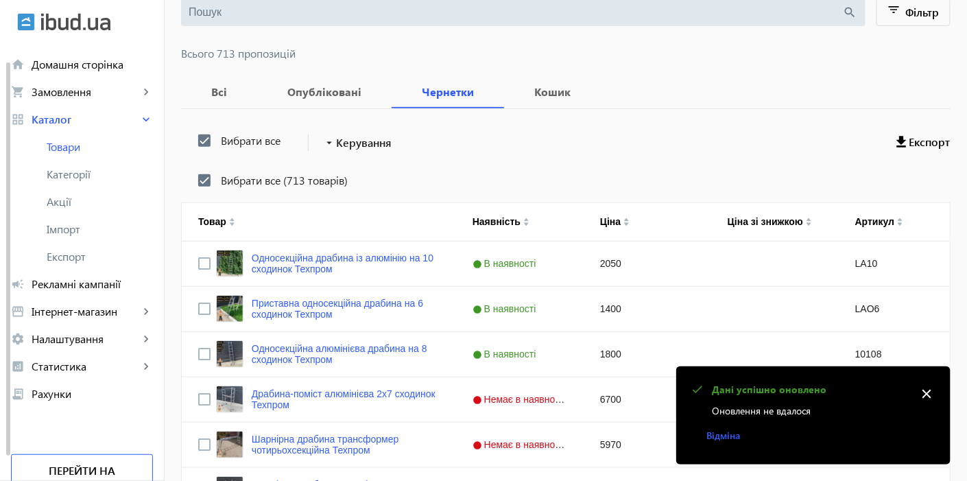
click at [931, 387] on mat-icon "close" at bounding box center [926, 393] width 21 height 21
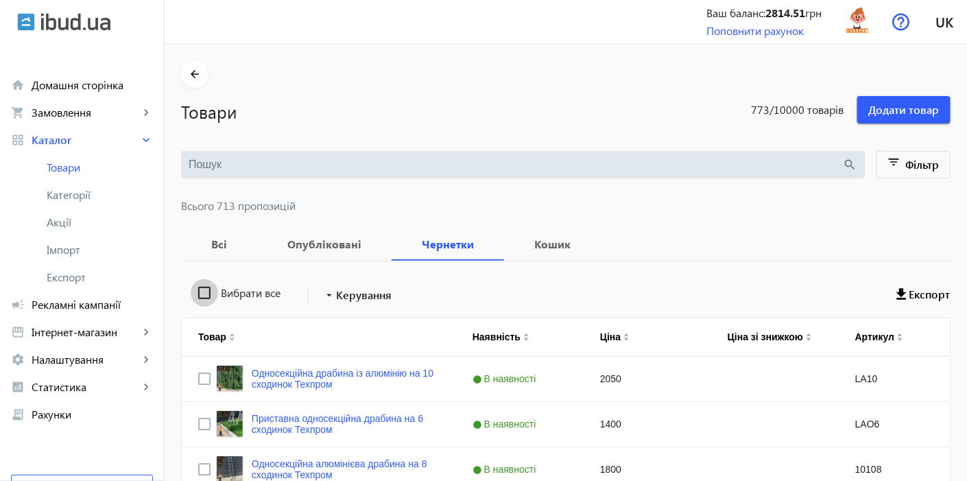
click at [206, 296] on input "Вибрати все" at bounding box center [204, 292] width 27 height 27
checkbox input "true"
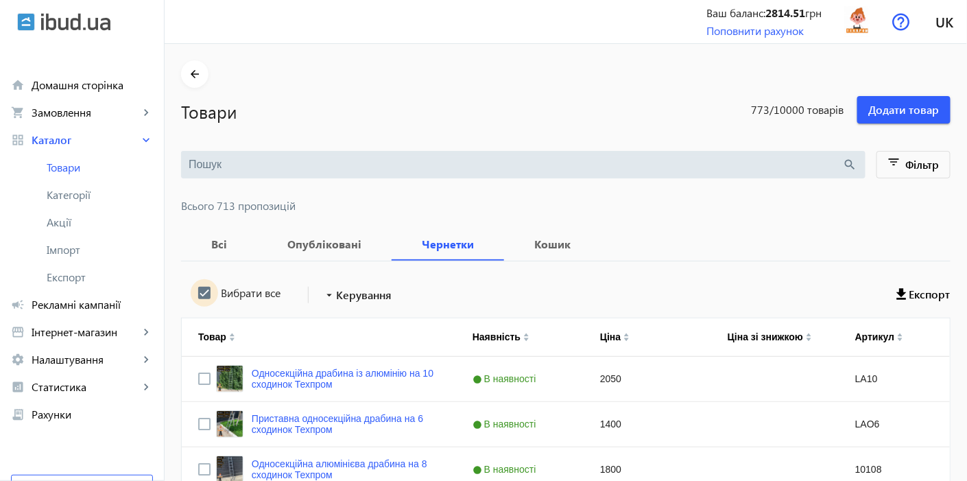
checkbox input "true"
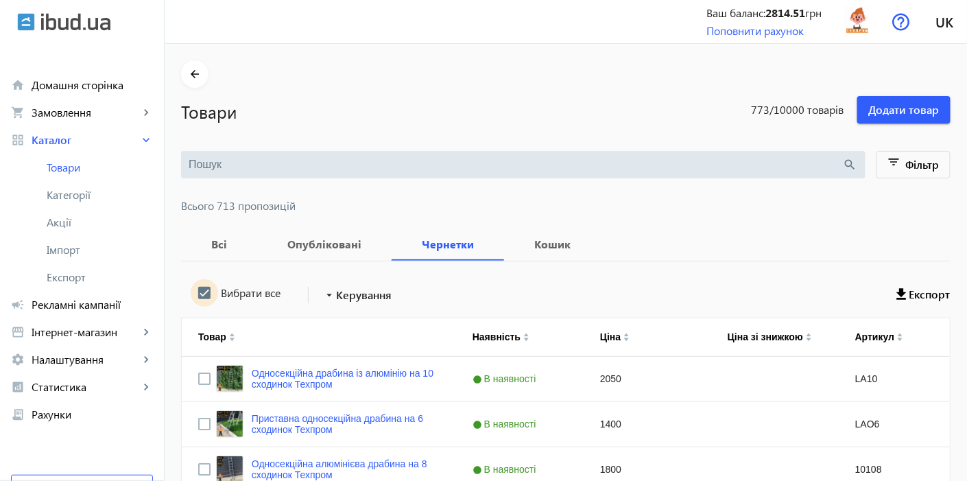
checkbox input "true"
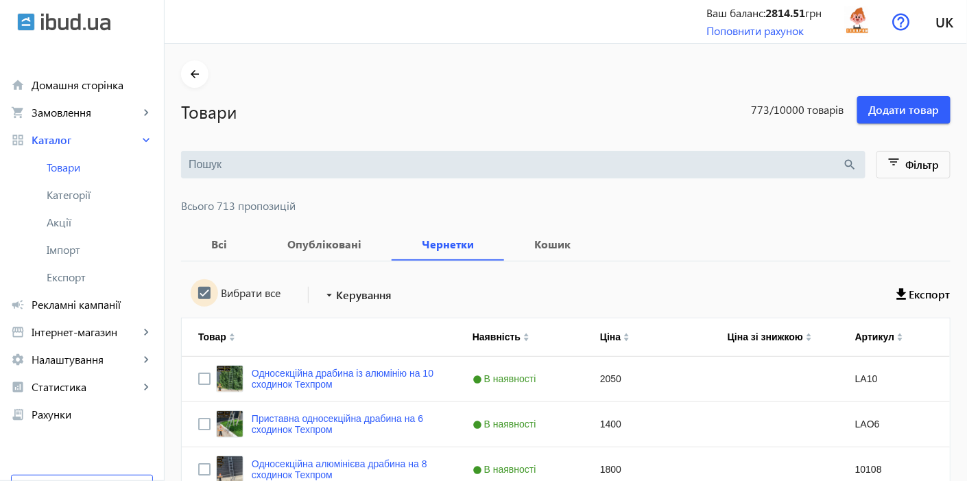
checkbox input "true"
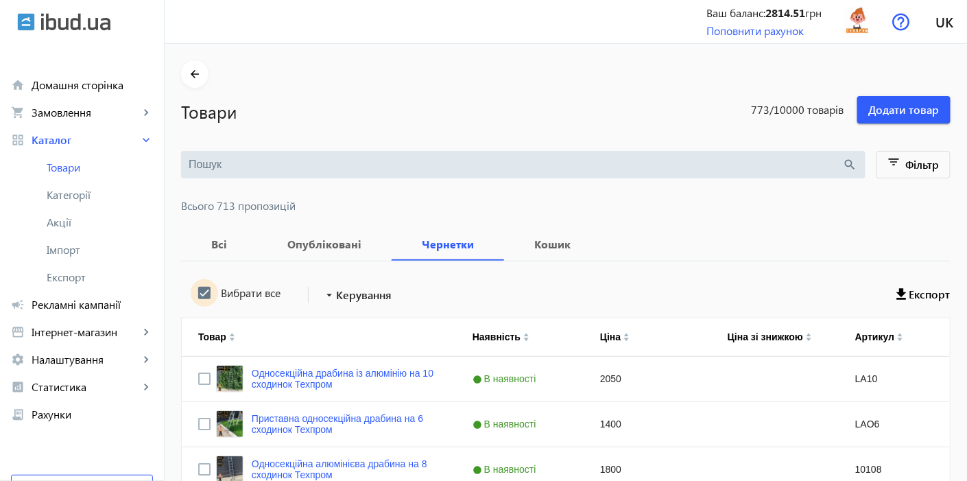
checkbox input "true"
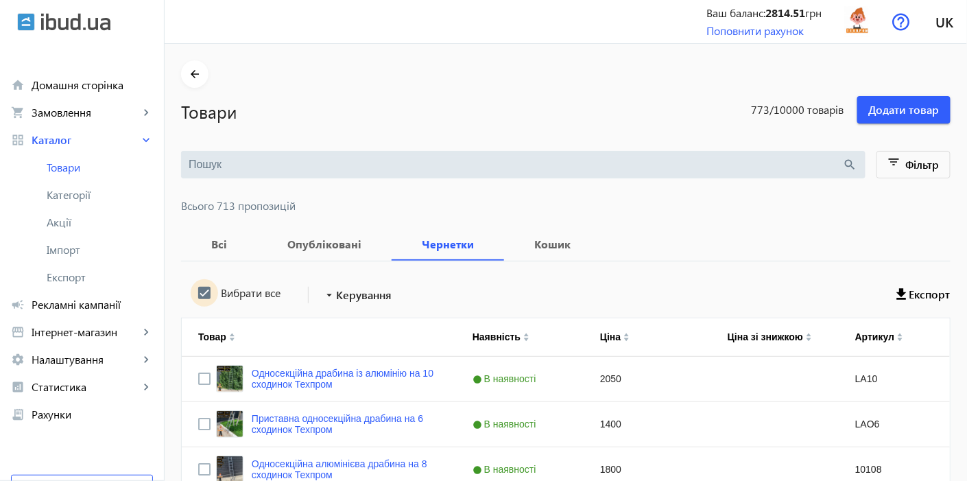
checkbox input "true"
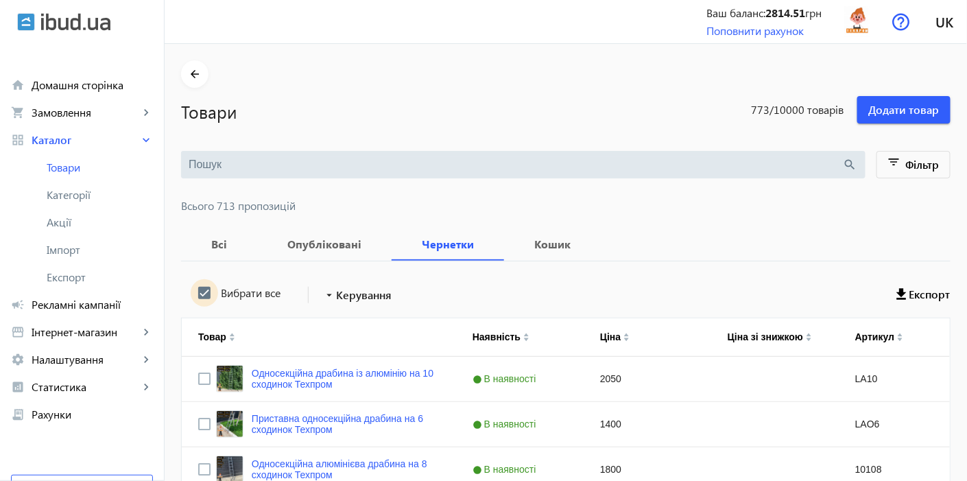
checkbox input "true"
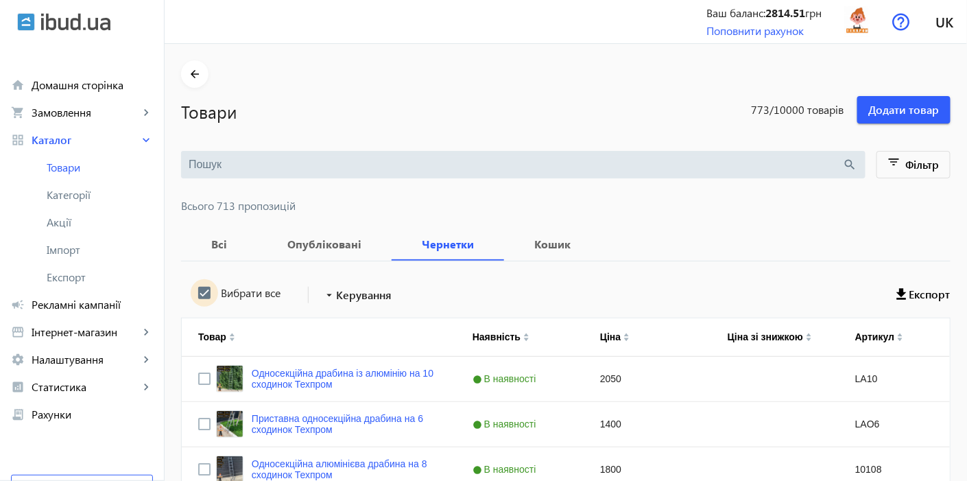
checkbox input "true"
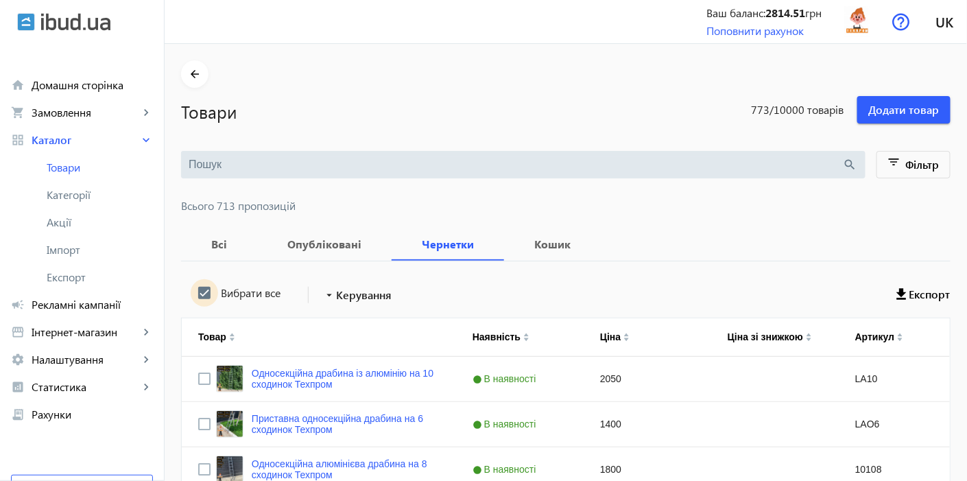
checkbox input "true"
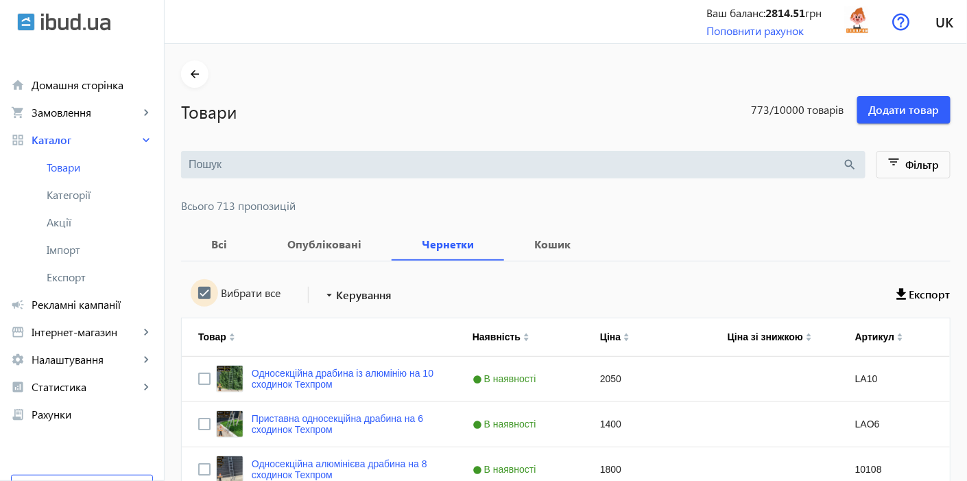
checkbox input "true"
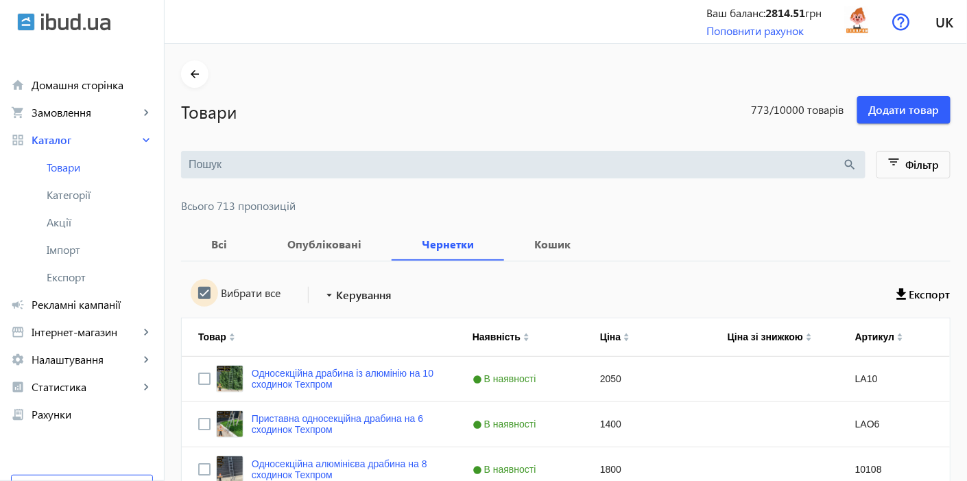
checkbox input "true"
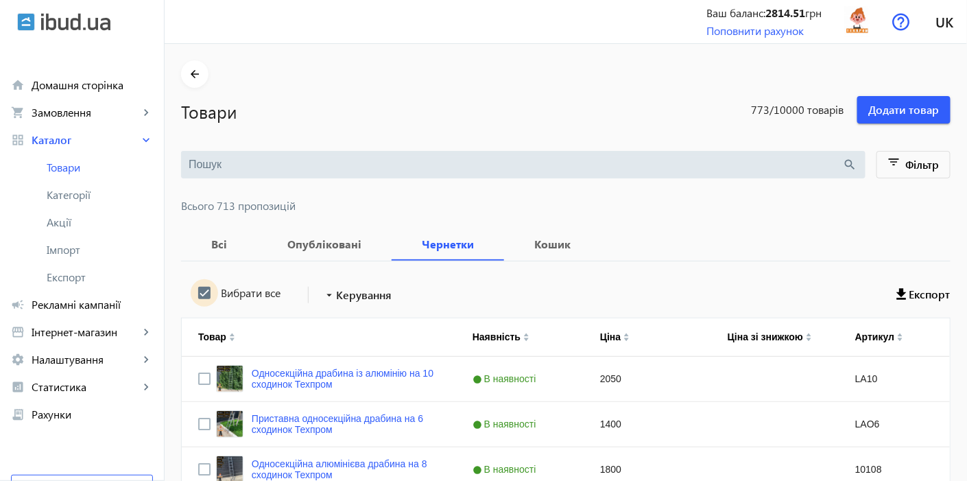
checkbox input "true"
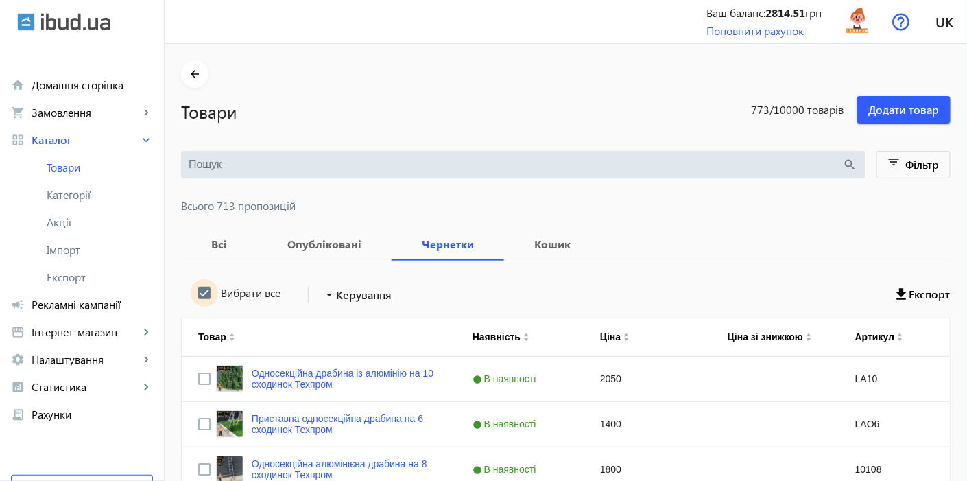
checkbox input "true"
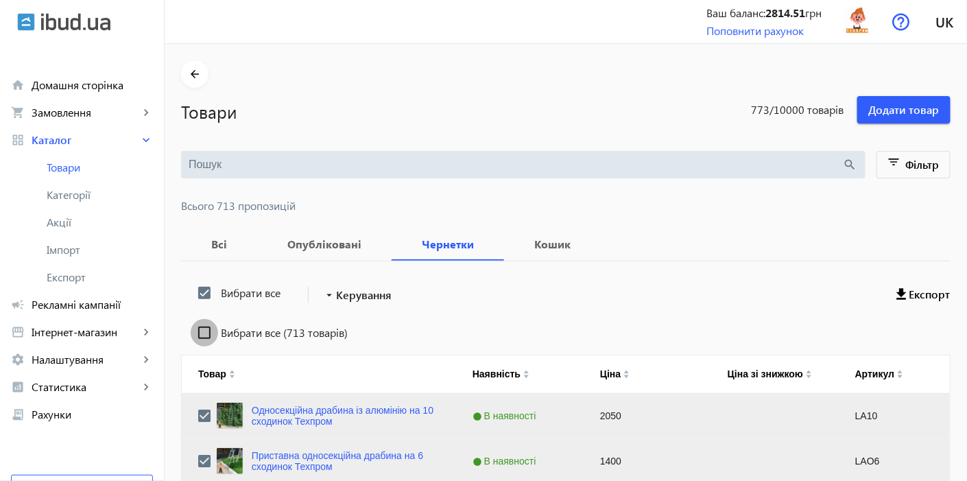
click at [204, 328] on input "Вибрати все (713 товарів)" at bounding box center [204, 332] width 27 height 27
checkbox input "true"
click at [345, 293] on span "Керування" at bounding box center [364, 295] width 56 height 16
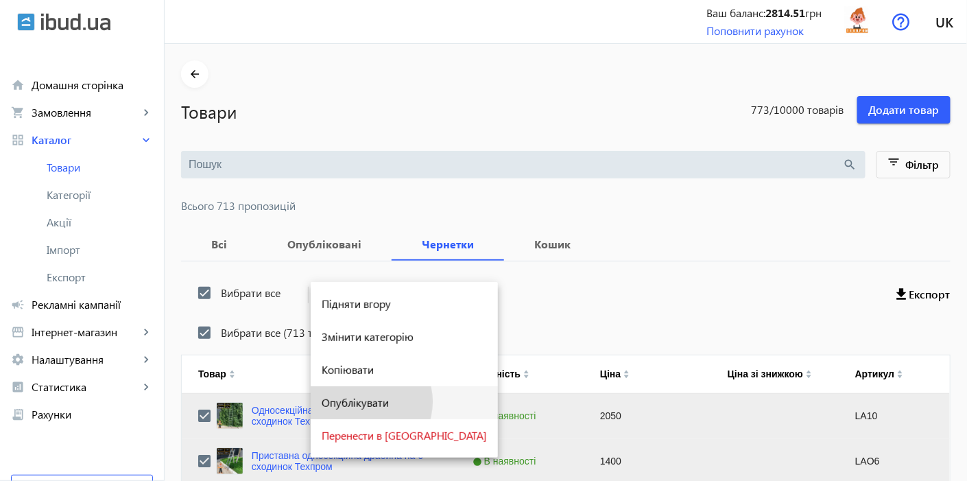
click at [358, 401] on span "Опублікувати" at bounding box center [404, 402] width 165 height 11
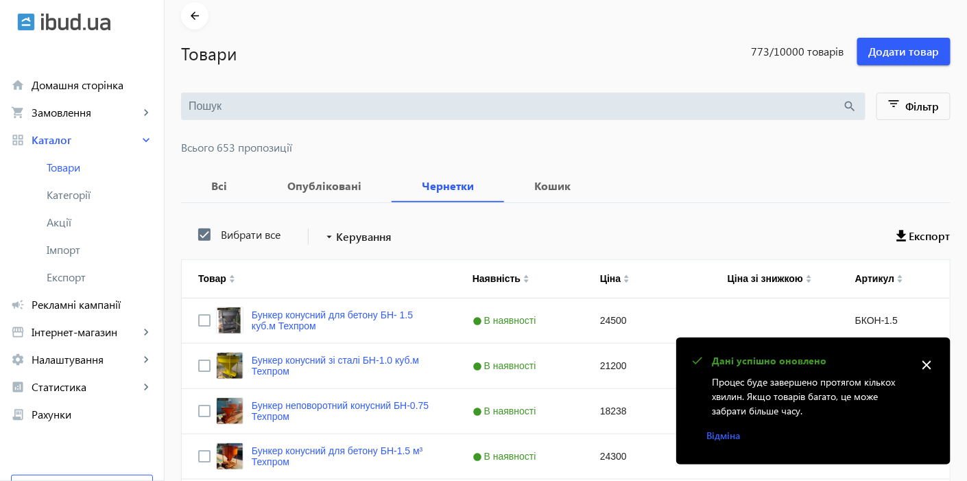
scroll to position [76, 0]
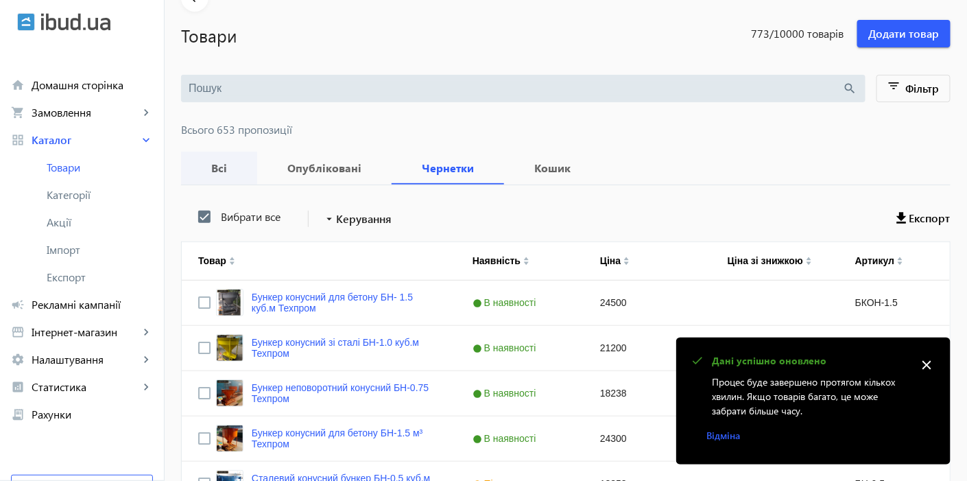
click at [211, 169] on b "Всі" at bounding box center [219, 168] width 43 height 11
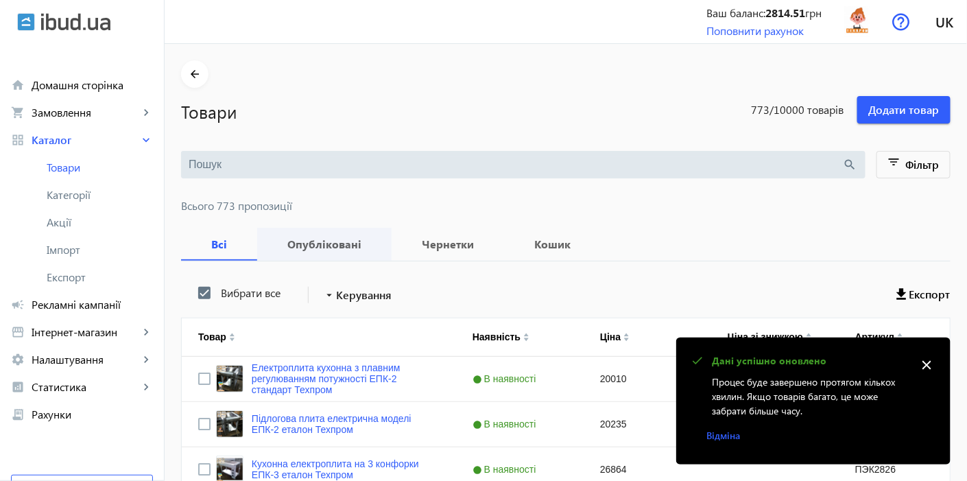
click at [312, 251] on span "Опубліковані" at bounding box center [325, 244] width 102 height 33
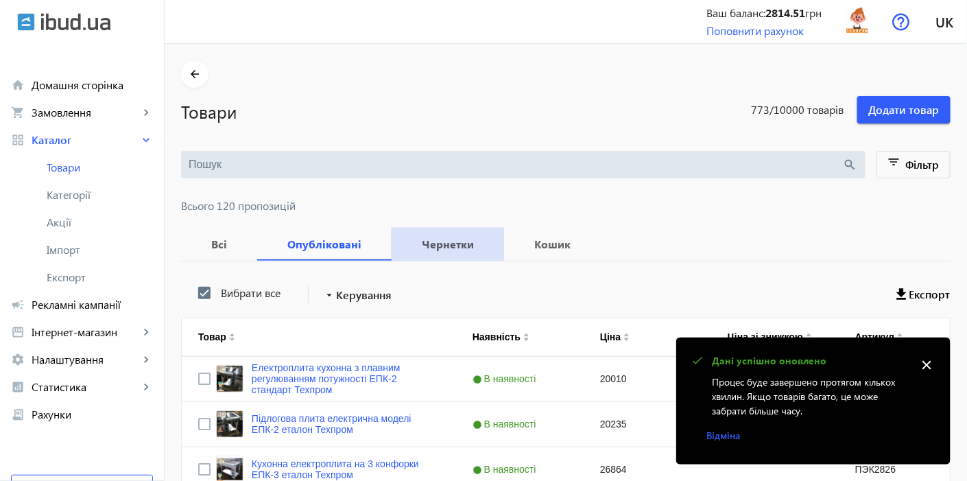
click at [440, 250] on b "Чернетки" at bounding box center [448, 244] width 80 height 11
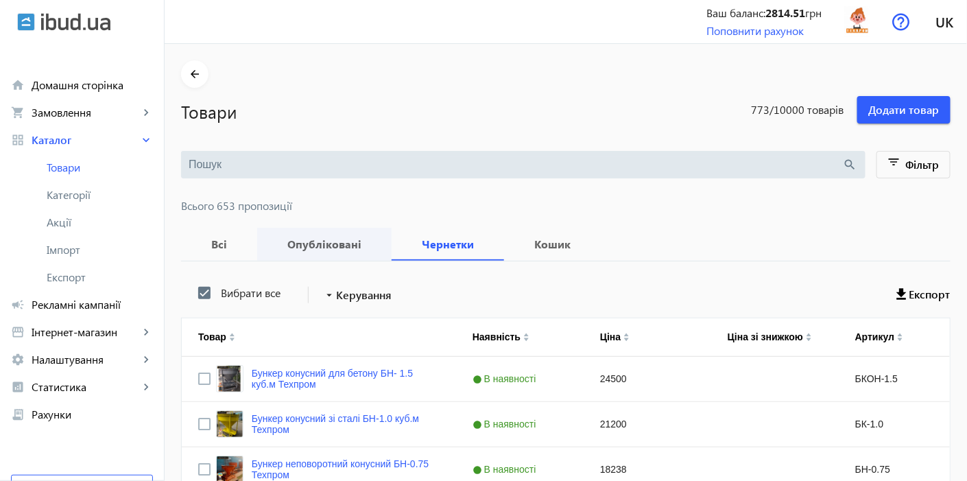
click at [326, 242] on b "Опубліковані" at bounding box center [325, 244] width 102 height 11
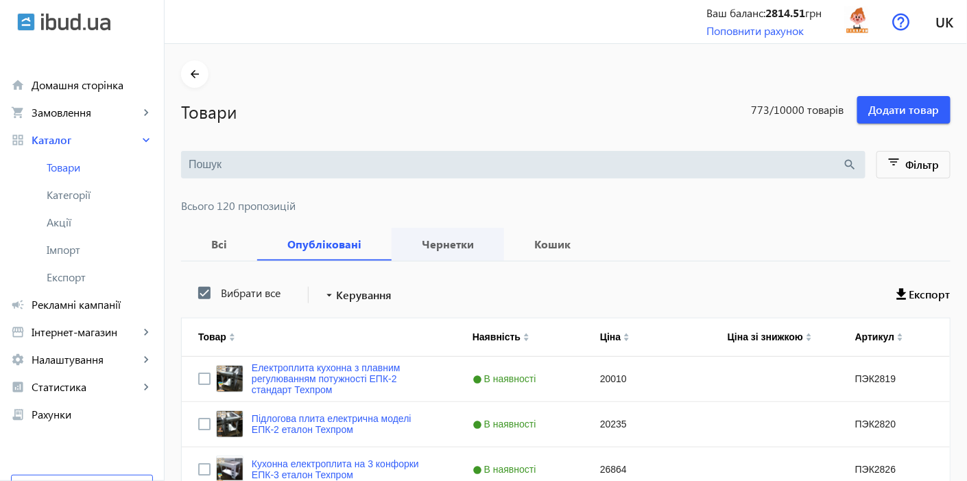
click at [413, 244] on b "Чернетки" at bounding box center [448, 244] width 80 height 11
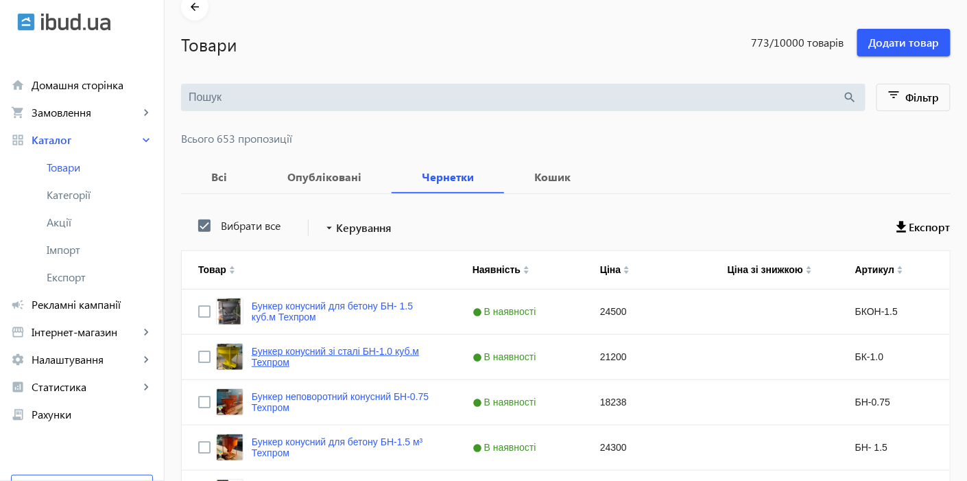
scroll to position [152, 0]
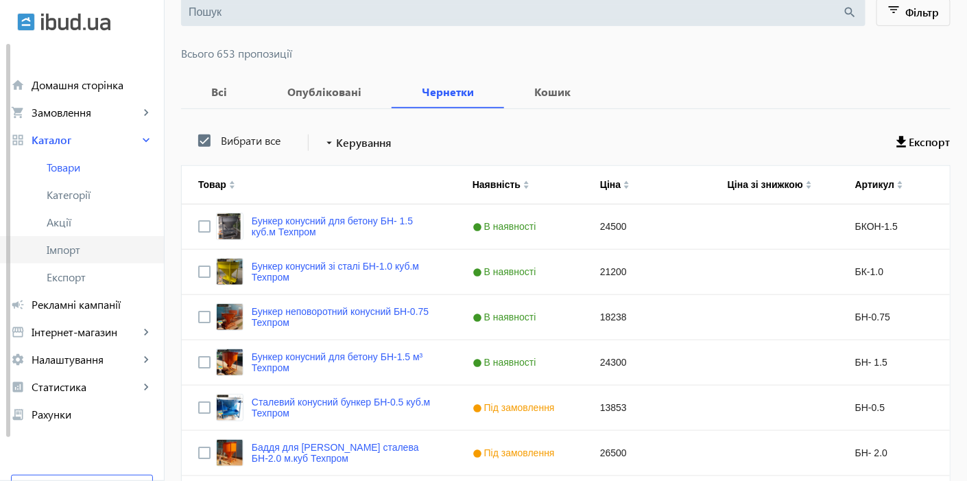
click at [69, 259] on link "Імпорт" at bounding box center [82, 249] width 164 height 27
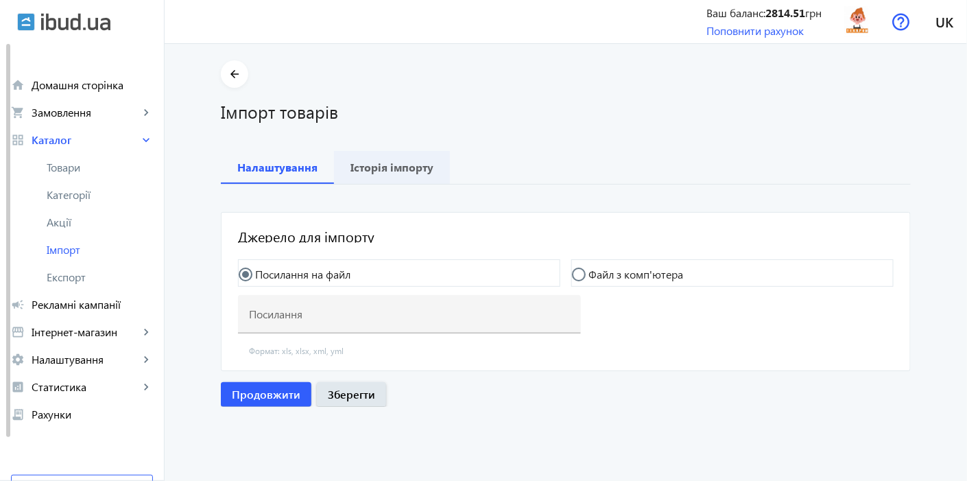
click at [390, 170] on b "Історія імпорту" at bounding box center [392, 167] width 83 height 11
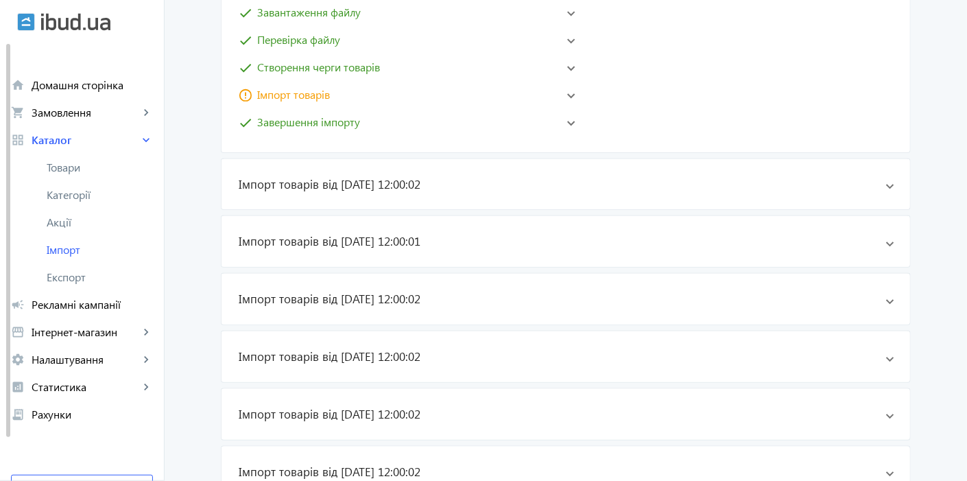
scroll to position [543, 0]
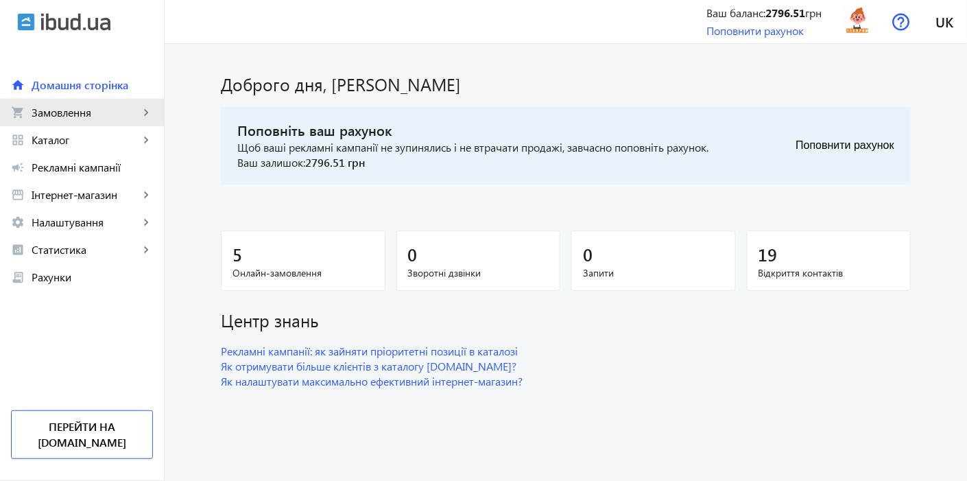
click at [75, 114] on span "Замовлення" at bounding box center [86, 113] width 108 height 14
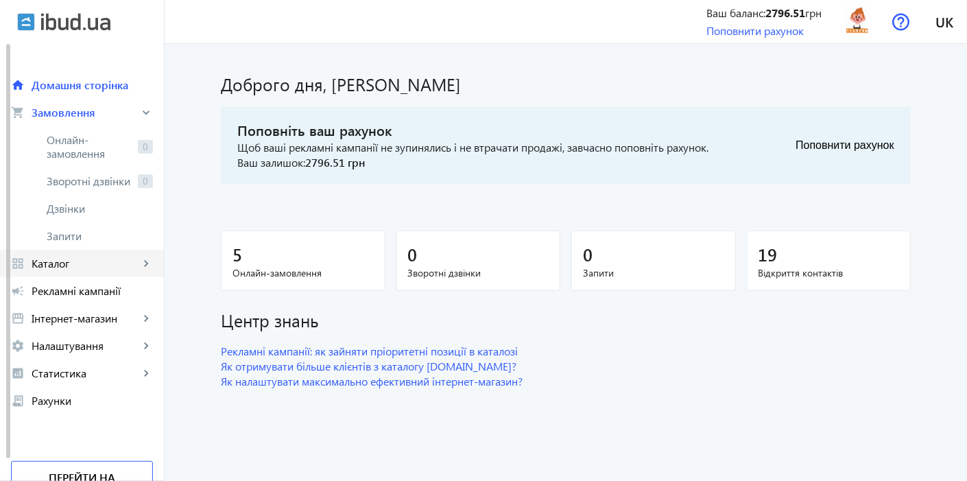
click at [74, 259] on span "Каталог" at bounding box center [86, 264] width 108 height 14
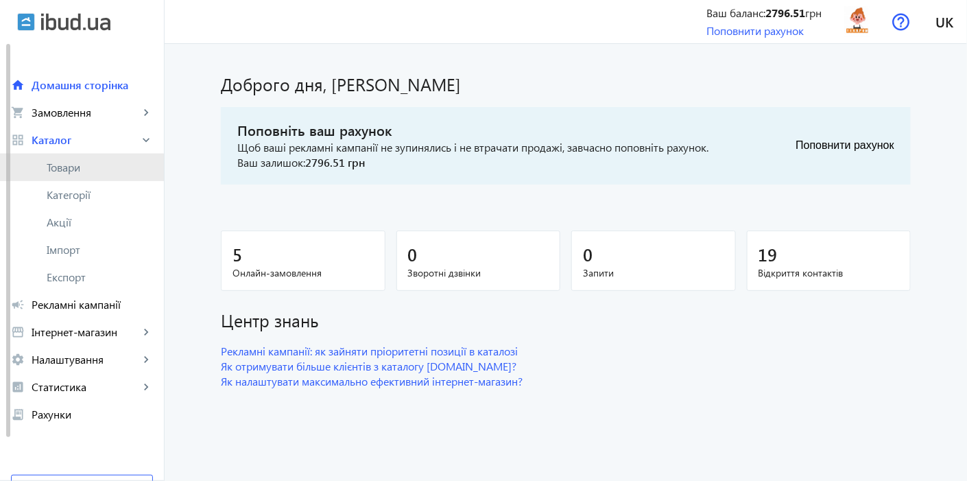
click at [69, 174] on span "Товари" at bounding box center [100, 168] width 106 height 14
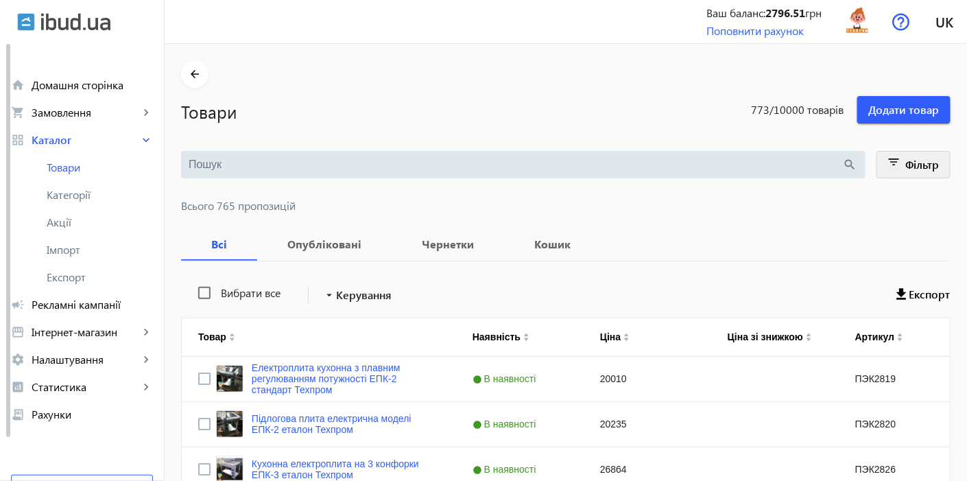
click at [904, 162] on span at bounding box center [913, 164] width 73 height 33
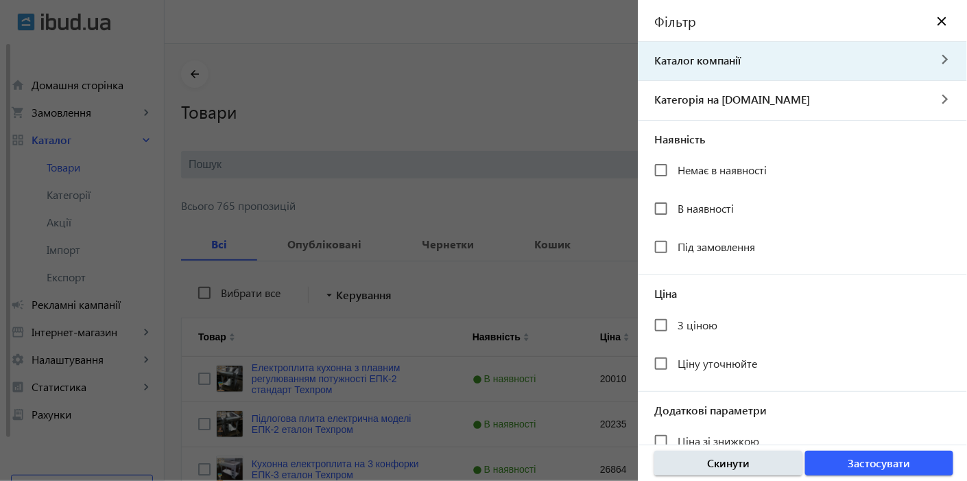
click at [752, 58] on span "Каталог компанії" at bounding box center [783, 60] width 291 height 15
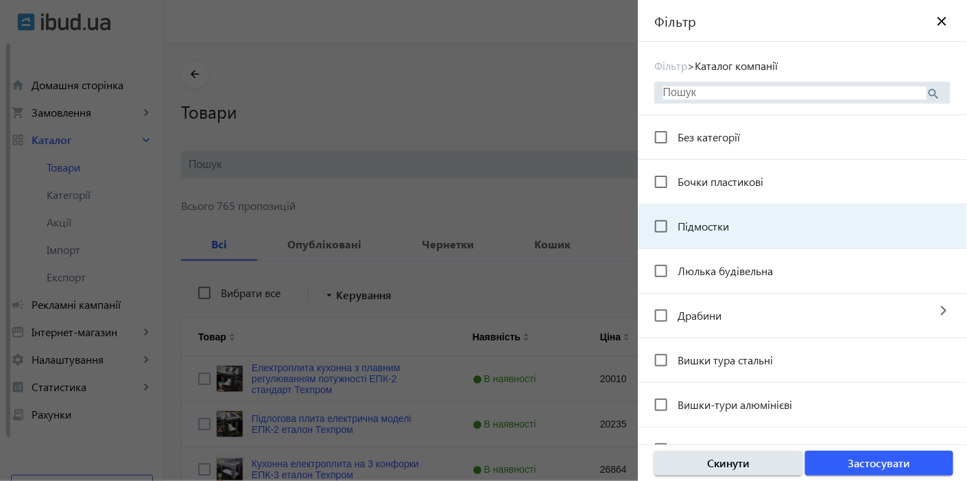
scroll to position [152, 0]
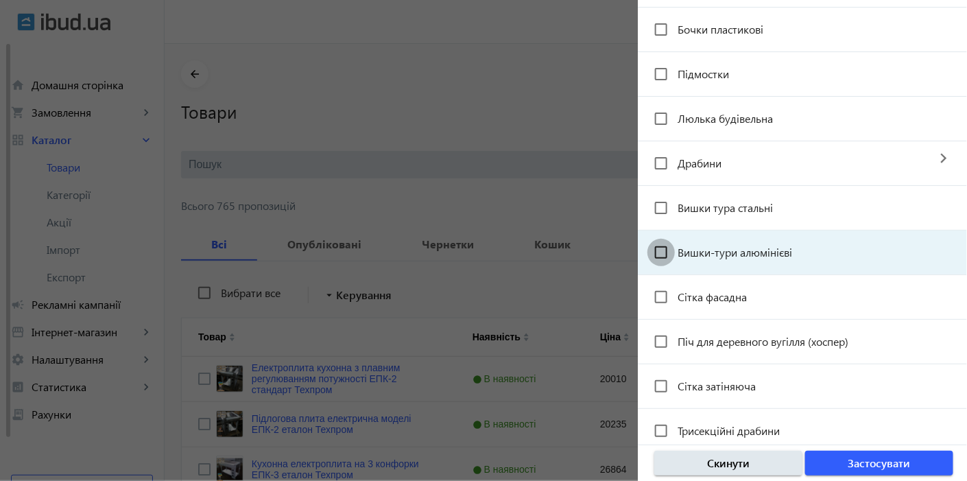
click at [656, 248] on input "Вишки-тури алюмінієві" at bounding box center [661, 252] width 27 height 27
checkbox input "true"
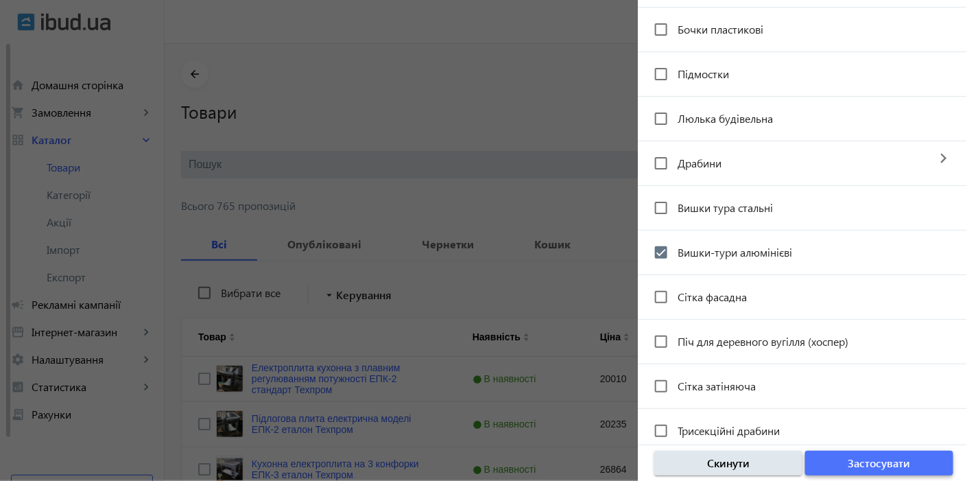
click at [834, 460] on span "button" at bounding box center [879, 463] width 148 height 33
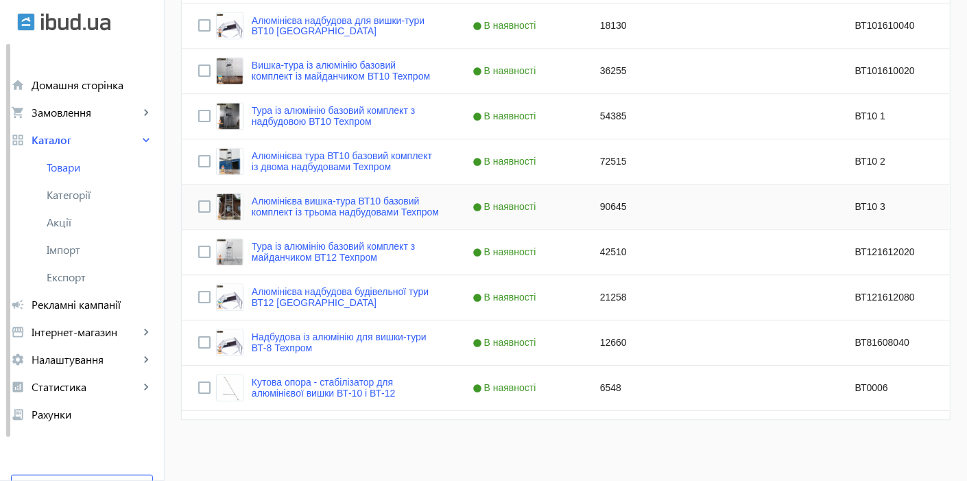
scroll to position [844, 0]
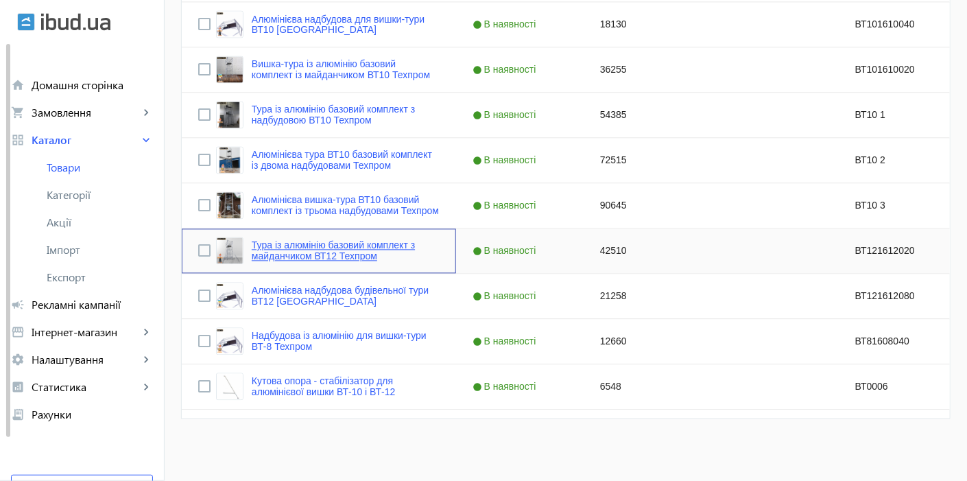
click at [259, 254] on link "Тура із алюмінію базовий комплект з майданчиком ВТ12 Техпром" at bounding box center [346, 251] width 188 height 22
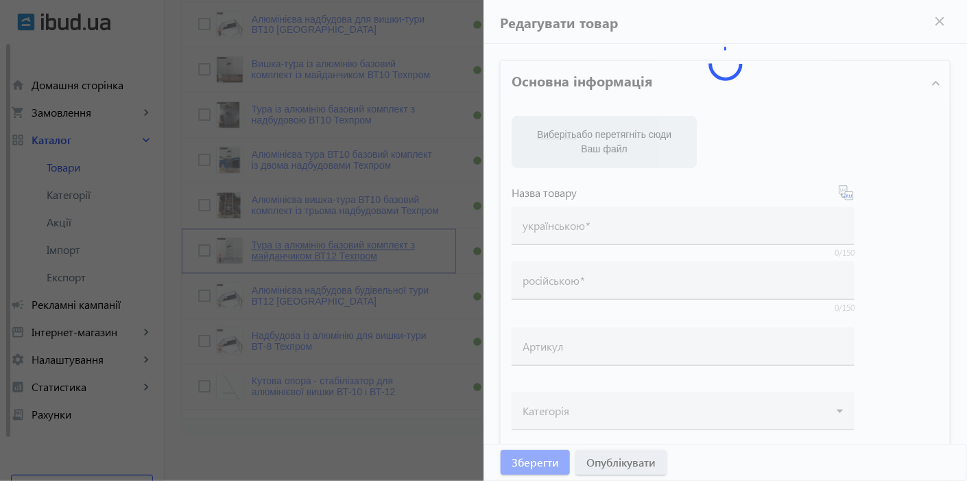
type input "Тура із алюмінію базовий комплект з майданчиком ВТ12 Техпром"
type input "Тура из алюминия базовый комплект с площадкой ВТ12 Техпром"
type input "ВТ121612020"
checkbox input "true"
type input "42510"
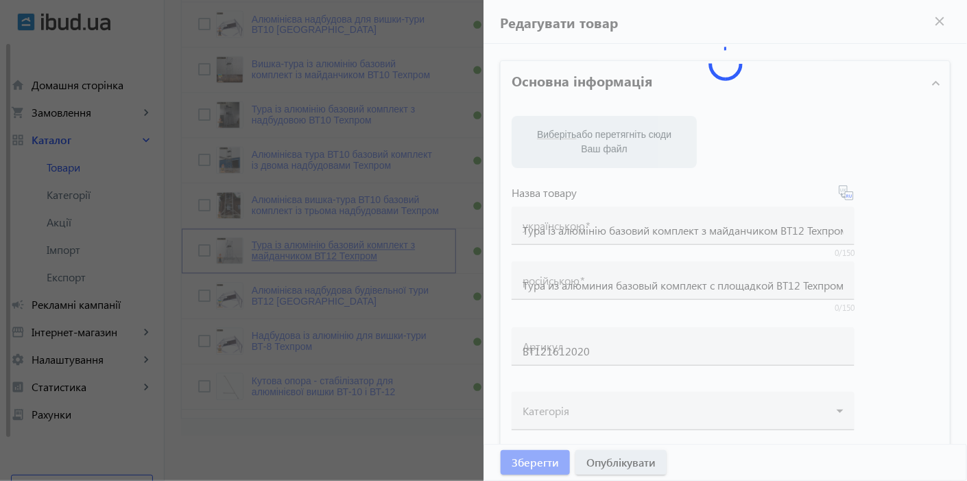
type input "Купити алюмінієву вишку-туру базовий комплект з майданчиком ВТ12 в [GEOGRAPHIC_…"
type input "Купить алюминиевую вышку-туру базовый комплект с площадкой ВТ12 в [GEOGRAPHIC_D…"
type textarea "Купити алюмінієву вишку-туру базовий комплект з майданчиком ВТ12 в [GEOGRAPHIC_…"
type textarea "Купить алюминиевую вышку-туру базовый комплект с площадкой ВТ12 в [GEOGRAPHIC_D…"
type input "Алюмінієва вишка-тура базовий комплект з майданчиком ВТ12, вишка-тура будівельн…"
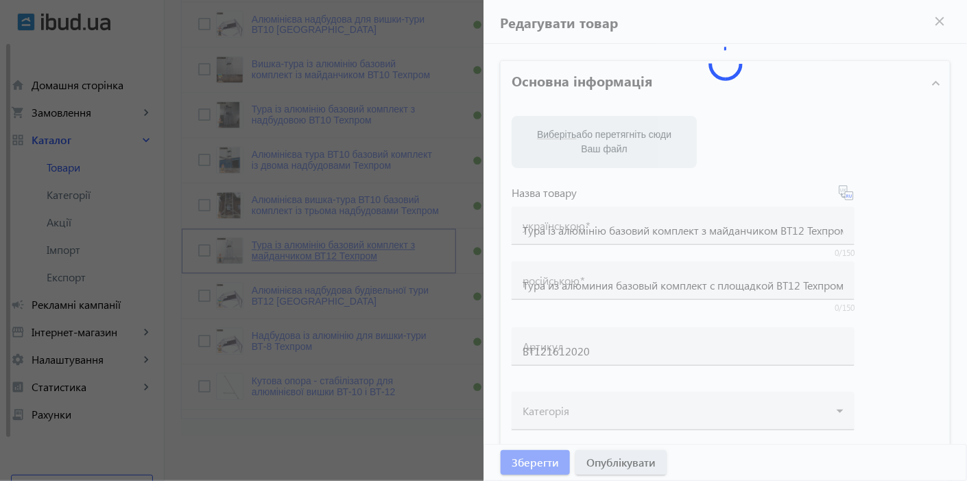
type input "Алюминиевая вышка-тура базовый комплект с площадкой ВТ12, вышка-тура строительн…"
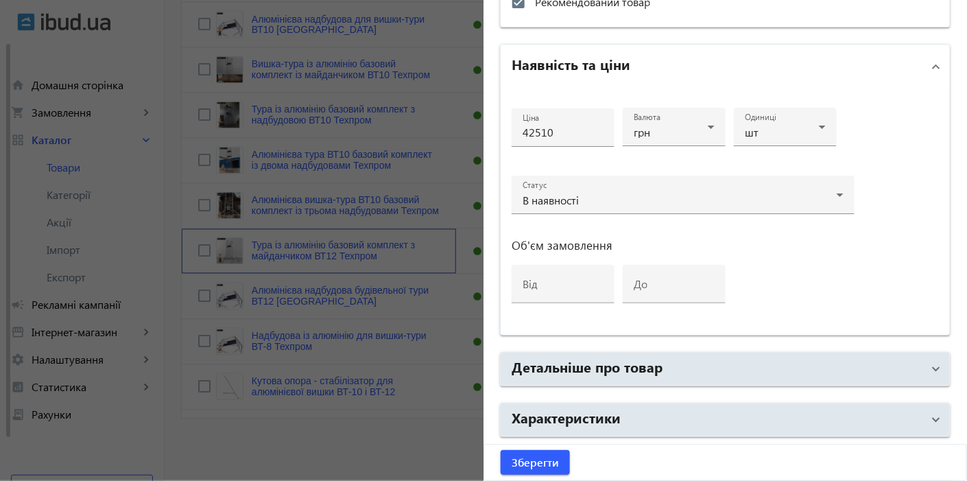
scroll to position [658, 0]
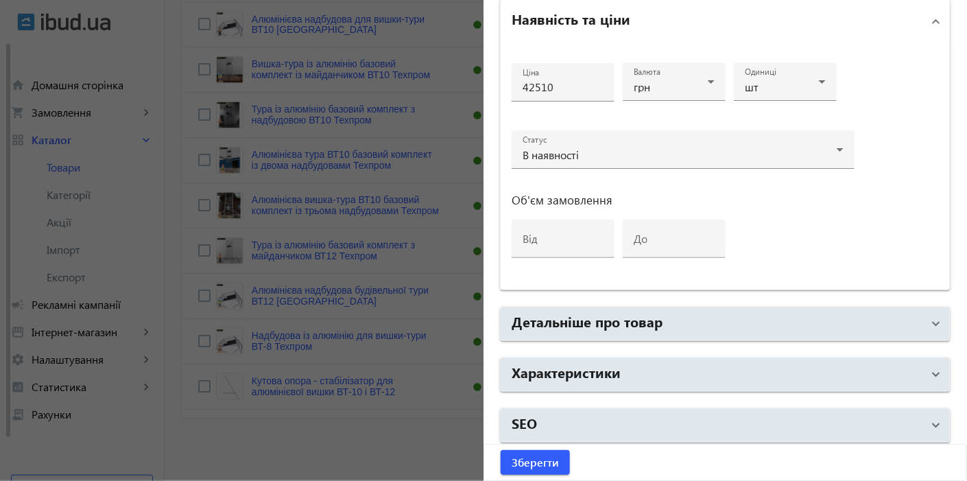
click at [298, 279] on div at bounding box center [483, 240] width 967 height 481
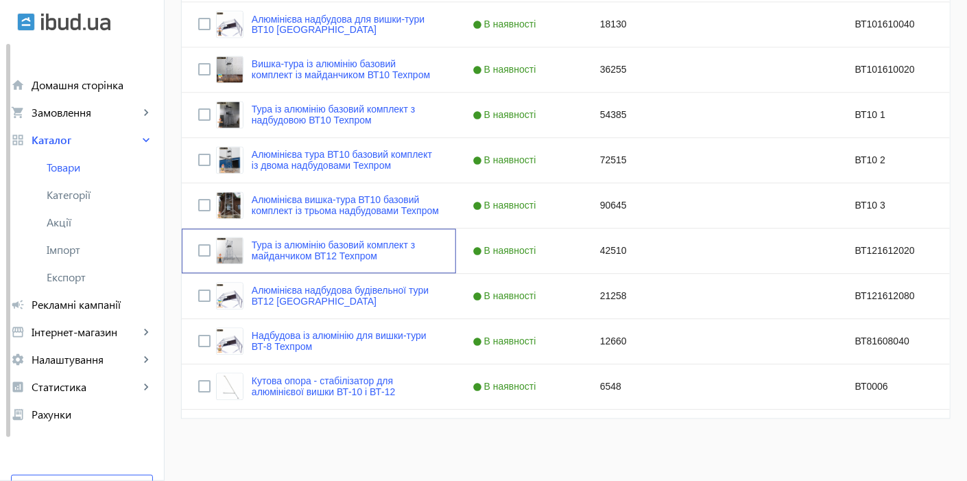
scroll to position [0, 0]
click at [272, 203] on link "Алюмінієва вишка-тура ВТ10 базовий комплект із трьома надбудовами Техпром" at bounding box center [346, 206] width 188 height 22
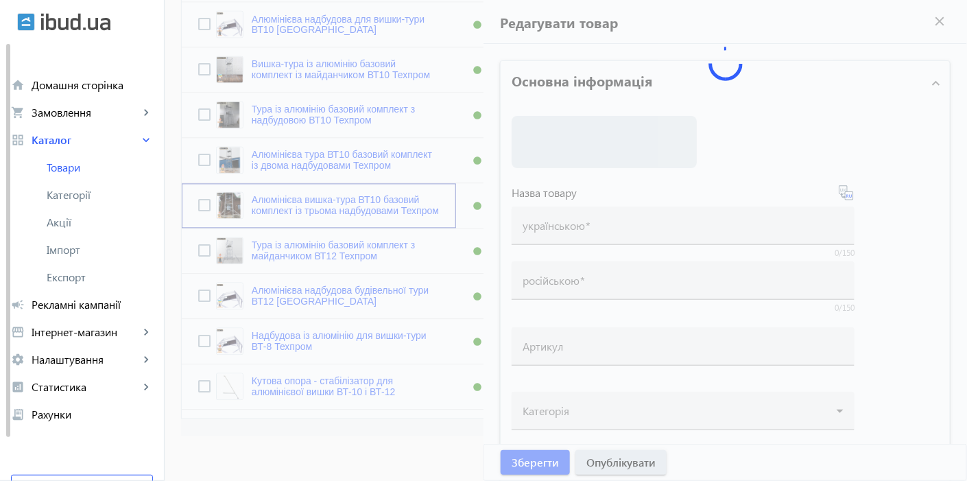
type input "Алюмінієва вишка-тура ВТ10 базовий комплект із трьома надбудовами Техпром"
type input "Алюминиевая вышка-тура ВТ10 базовый комплект с тремя надстройками Техпром"
type input "ВТ10 3"
type input "90645"
type input "Купити алюмінієву вишку-туру ВТ10 базовий комплект з трьома надбудовами в [GEOG…"
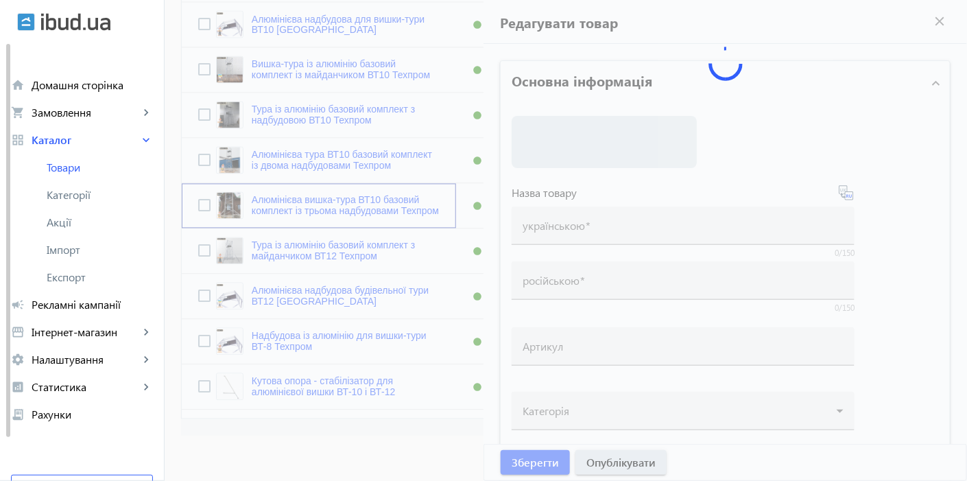
type input "Купить алюминиевую вышку-туру ВТ10 базовый комплект с тремя надстройками в [GEO…"
type textarea "Купити алюмінієву вишку-туру ВТ10 базовий комплект з трьома надбудовами в [GEOG…"
type textarea "Купить алюминиевую вышку-туру ВТ10 базовый комплект с тремя надстройками в [GEO…"
type input "Алюмінієва вишка-тура ВТ10 базовий комплект з трьома надбудовами, вишка-тура бу…"
type input "Алюминиевая вышка-тура ВТ10 базовый комплект с тремя надстройками, вышка-тура с…"
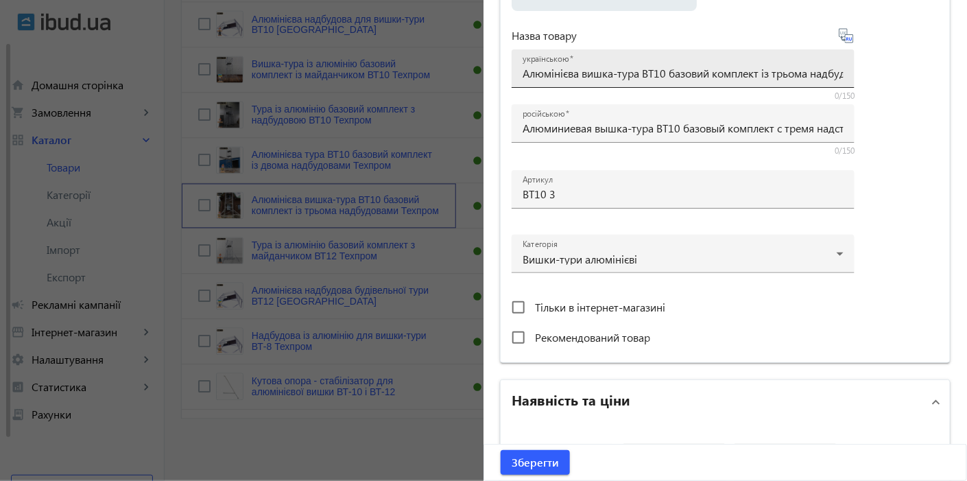
scroll to position [49, 0]
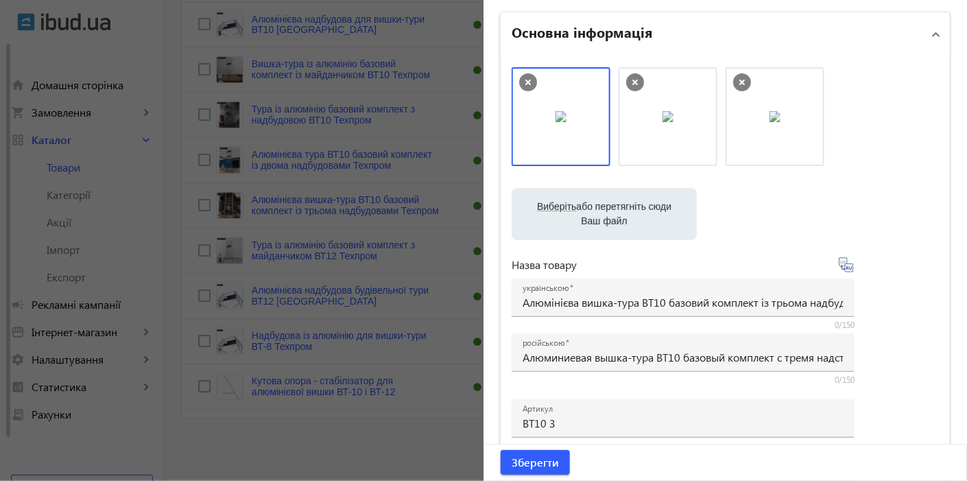
click at [259, 154] on div at bounding box center [483, 240] width 967 height 481
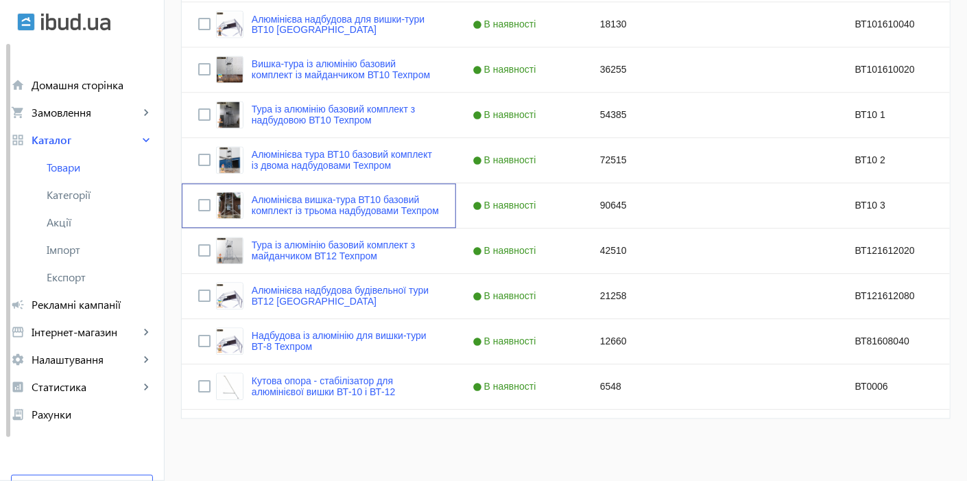
scroll to position [0, 0]
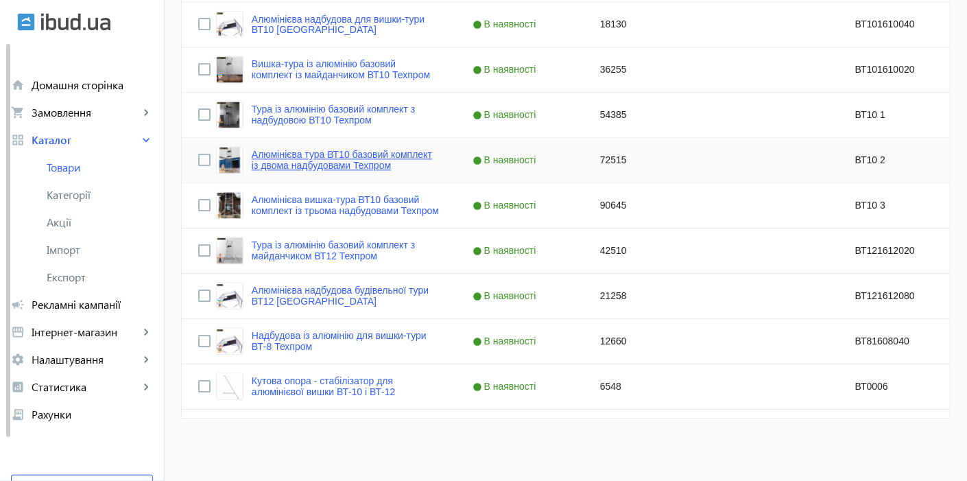
click at [316, 167] on link "Алюмінієва тура ВТ10 базовий комплект із двома надбудовами Техпром" at bounding box center [346, 161] width 188 height 22
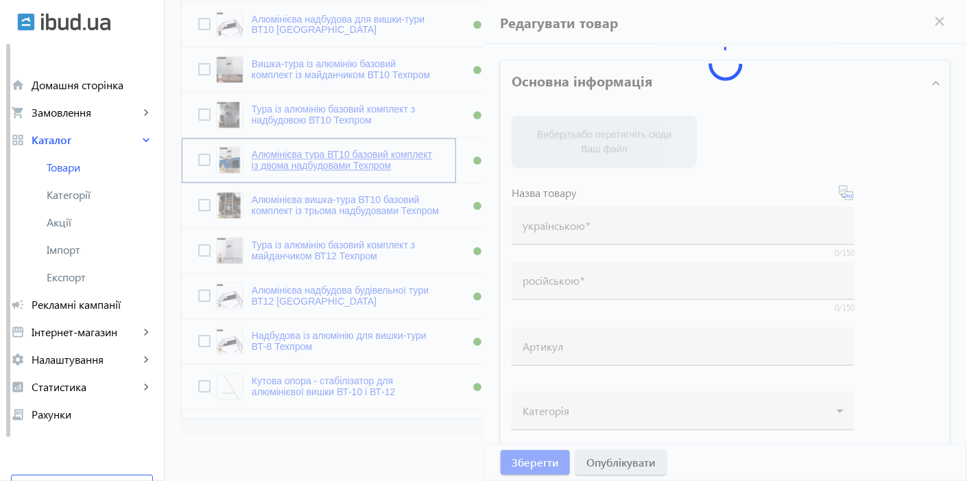
type input "Алюмінієва тура ВТ10 базовий комплект із двома надбудовами Техпром"
type input "Алюминиевая тура ВТ10 базовый комплект с двумя надстройками Техпром"
type input "ВТ10 2"
checkbox input "true"
type input "72515"
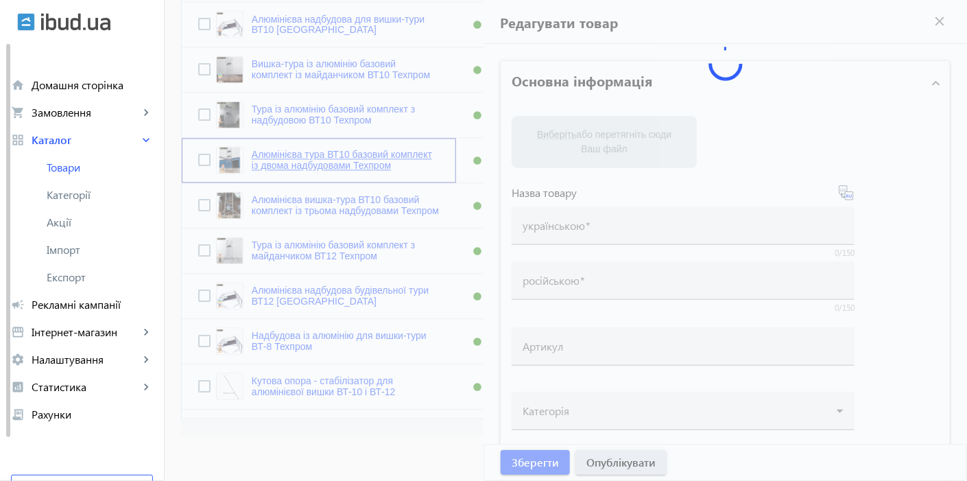
type input "Купити алюмінієву вишку-туру ВТ10 базовий комплект із двома надбудовами в [GEOG…"
type input "Купить алюминиевую вышку-туру ВТ10 базовый комплект с двумя надстройками в [GEO…"
type textarea "Купити алюмінієву вишку-туру ВТ10 базовий комплект із двома надбудовами в [GEOG…"
type textarea "Купить алюминиевую вышку-туру ВТ10 базовый комплект с двумя надстройками в [GEO…"
type input "Алюмінієва вишка-тура ВТ10 базовий комплект із двома надбудовами, вишка-тура бу…"
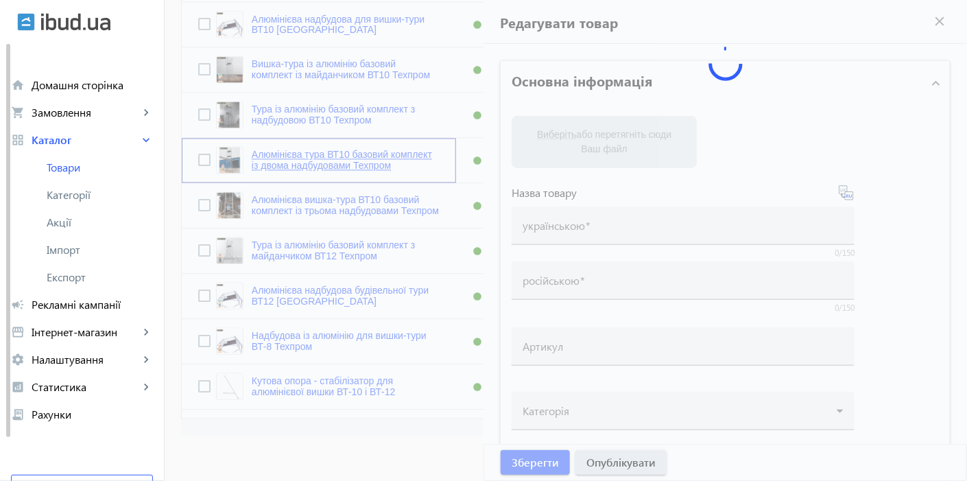
type input "Алюминиевая вышка-тура ВТ10 базовый комплект с двумя надстройками, вышка-тура с…"
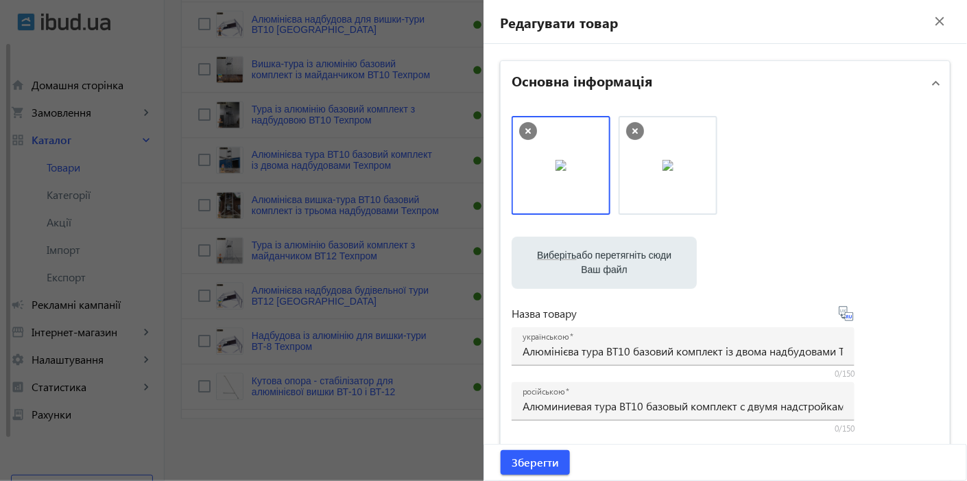
click at [259, 138] on div at bounding box center [483, 240] width 967 height 481
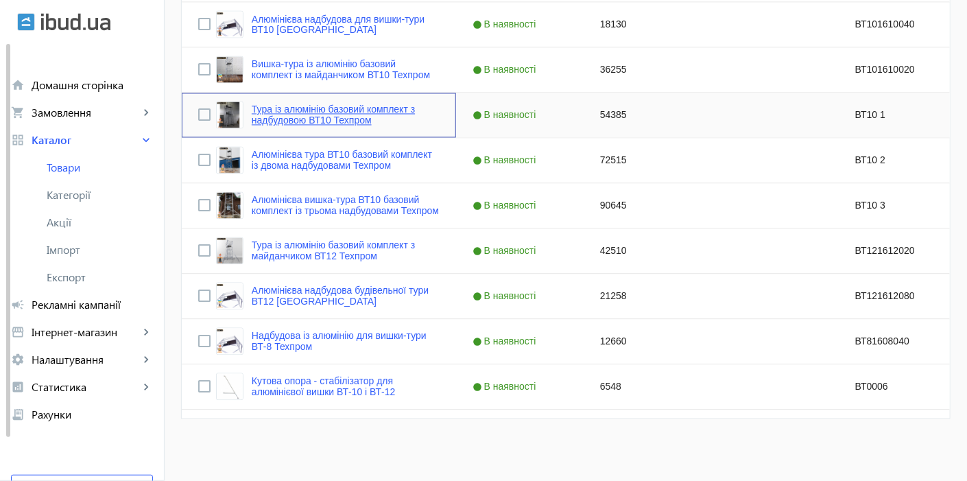
click at [270, 113] on link "Тура із алюмінію базовий комплект з надбудовою ВТ10 Техпром" at bounding box center [346, 115] width 188 height 22
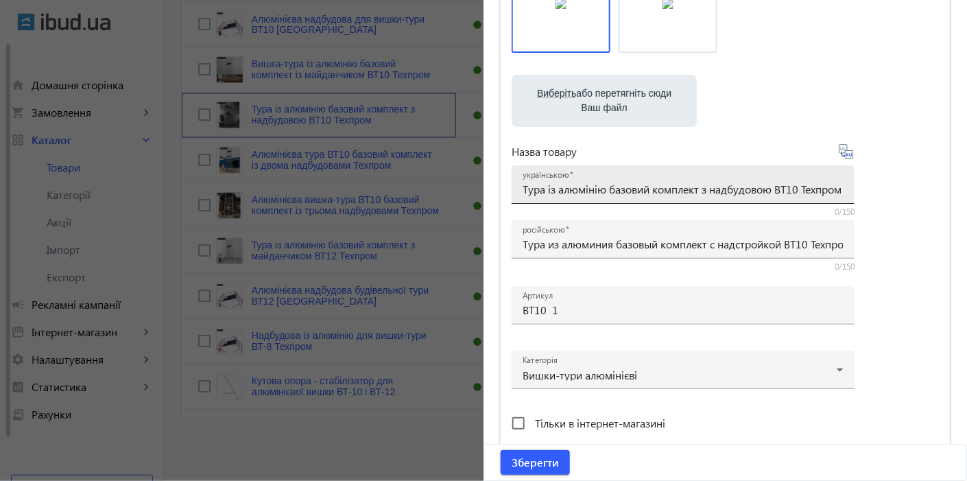
scroll to position [76, 0]
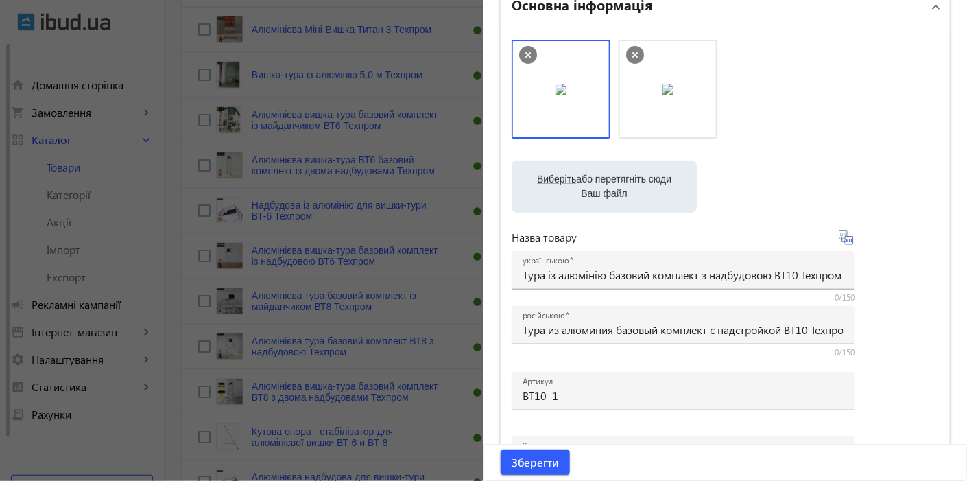
click at [295, 167] on div at bounding box center [483, 240] width 967 height 481
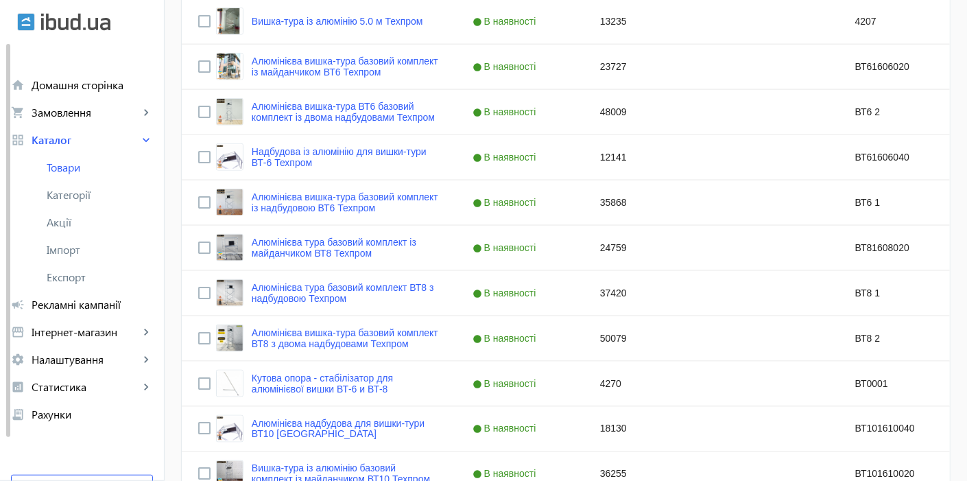
scroll to position [413, 0]
